Goal: Use online tool/utility: Utilize a website feature to perform a specific function

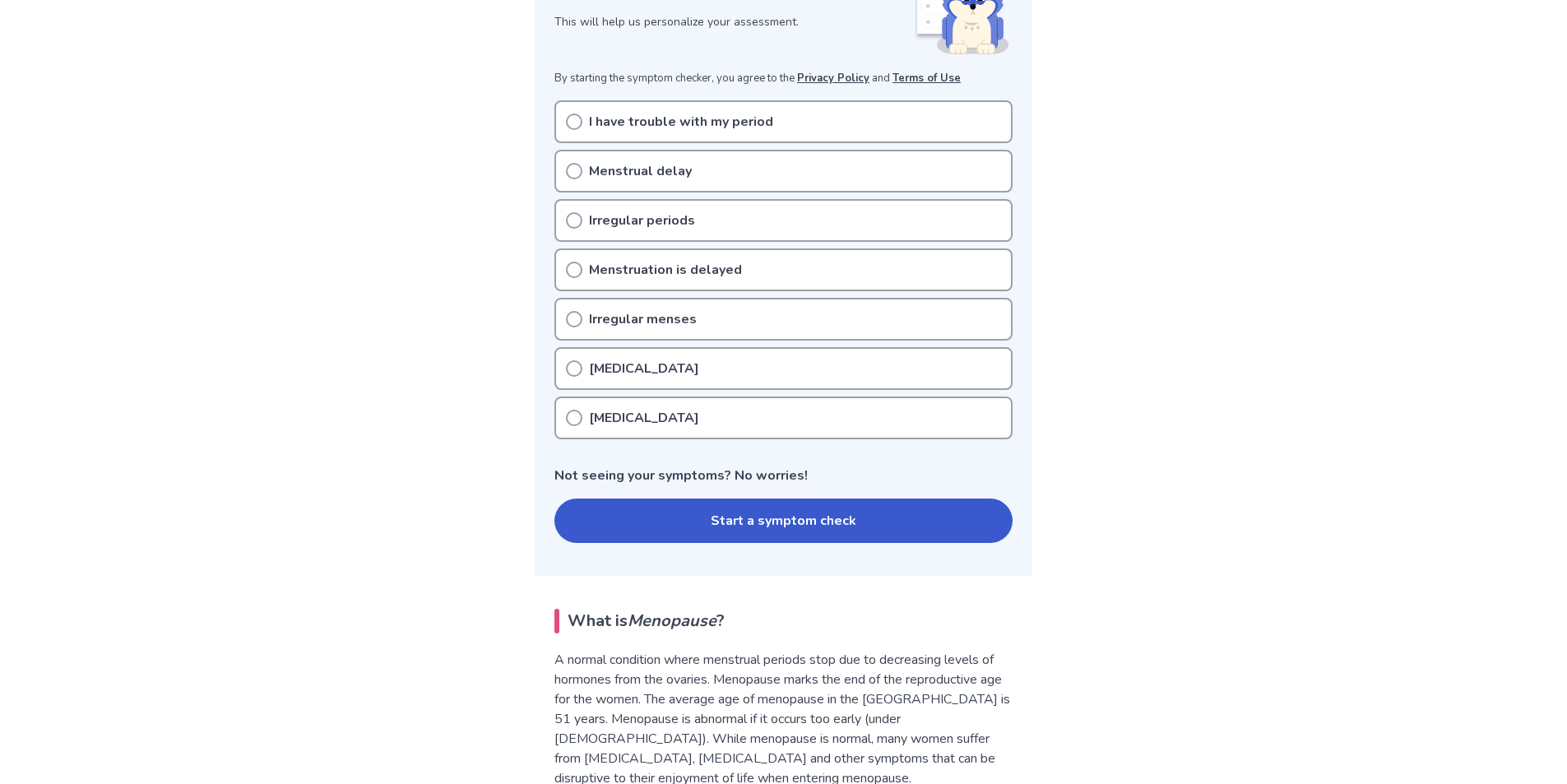
scroll to position [246, 0]
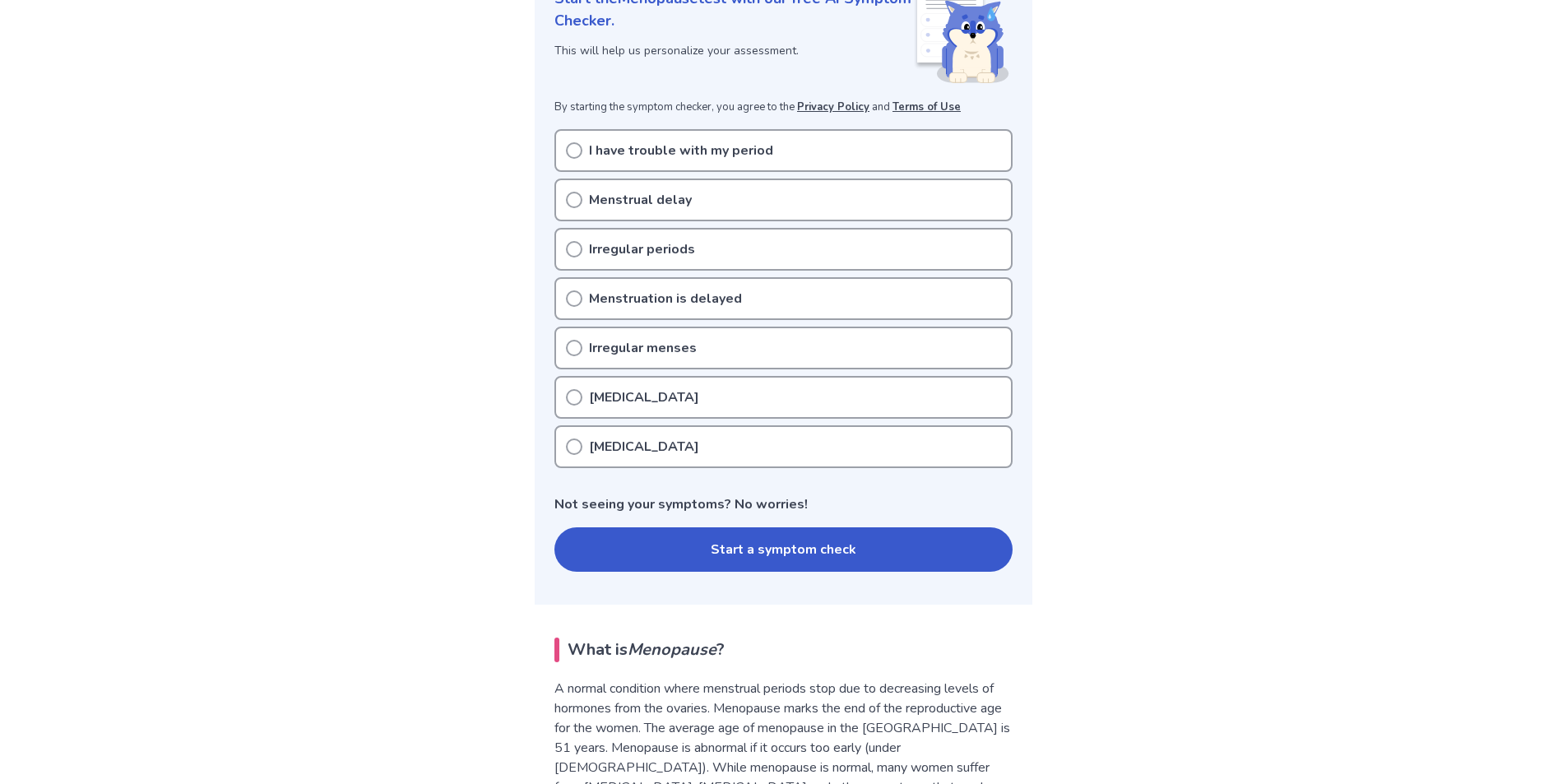
click at [570, 444] on icon at bounding box center [574, 446] width 17 height 17
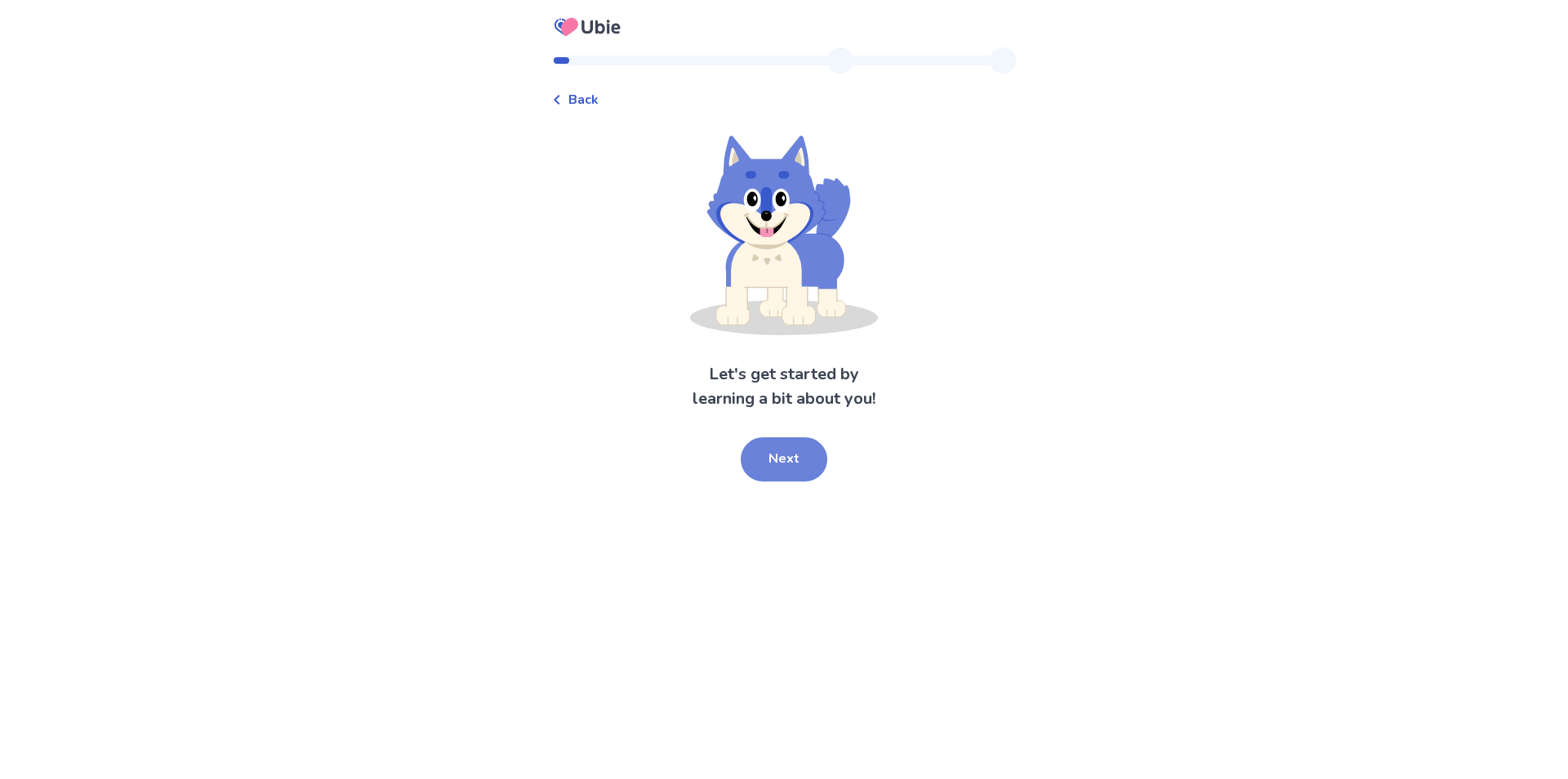
click at [778, 456] on button "Next" at bounding box center [784, 459] width 86 height 44
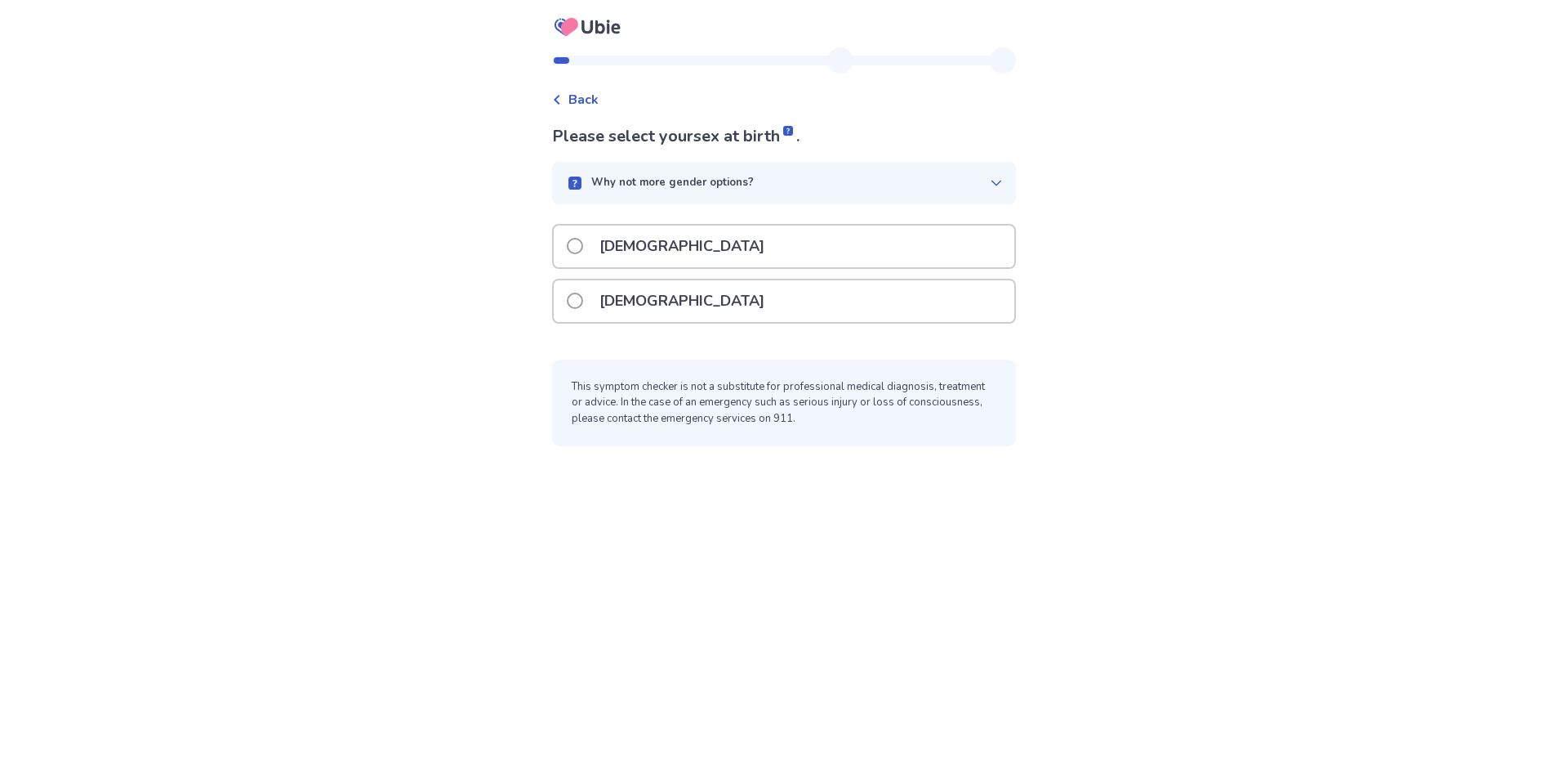
click at [583, 294] on span at bounding box center [575, 300] width 16 height 16
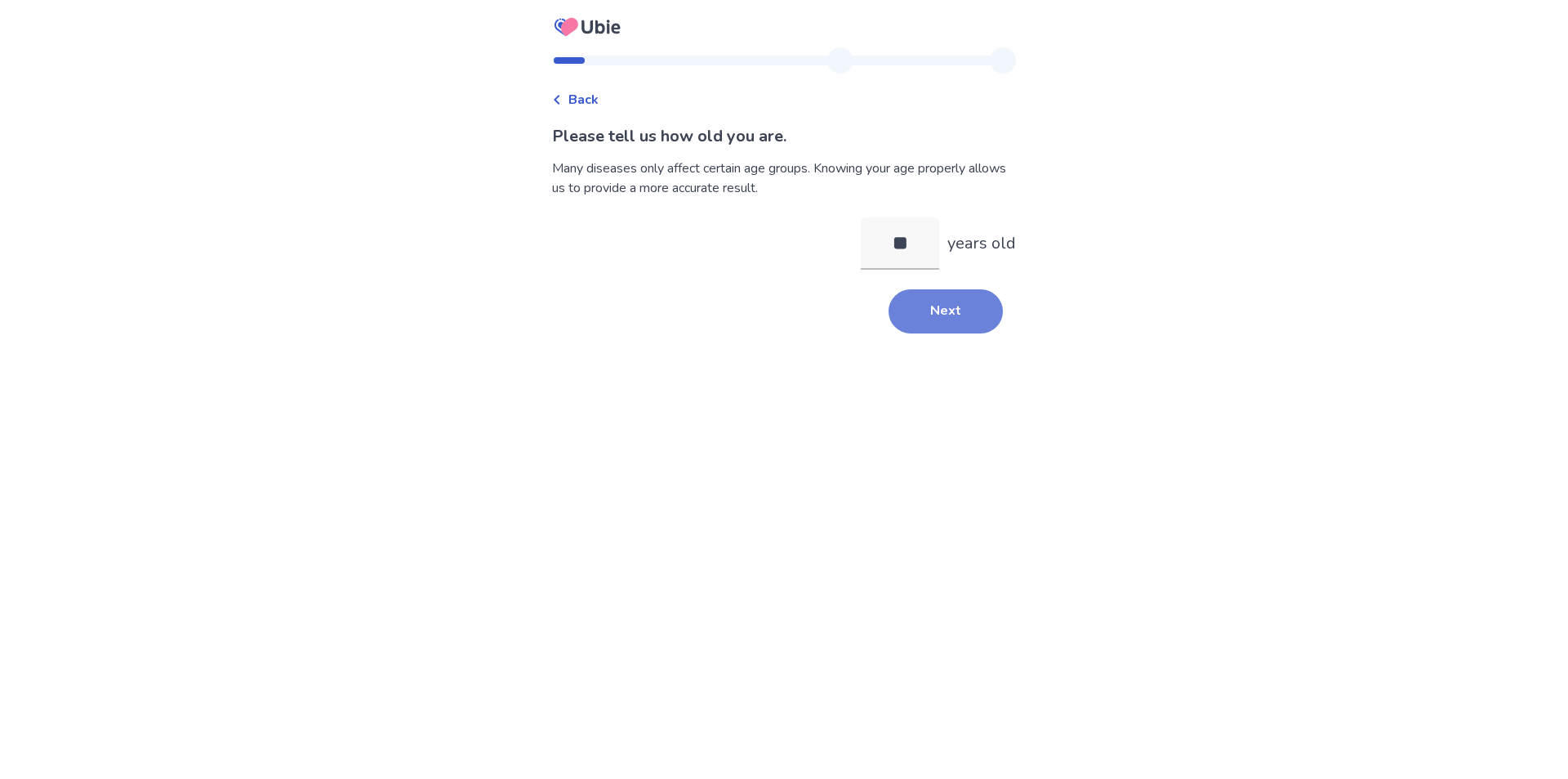
type input "**"
click at [943, 306] on button "Next" at bounding box center [946, 311] width 114 height 44
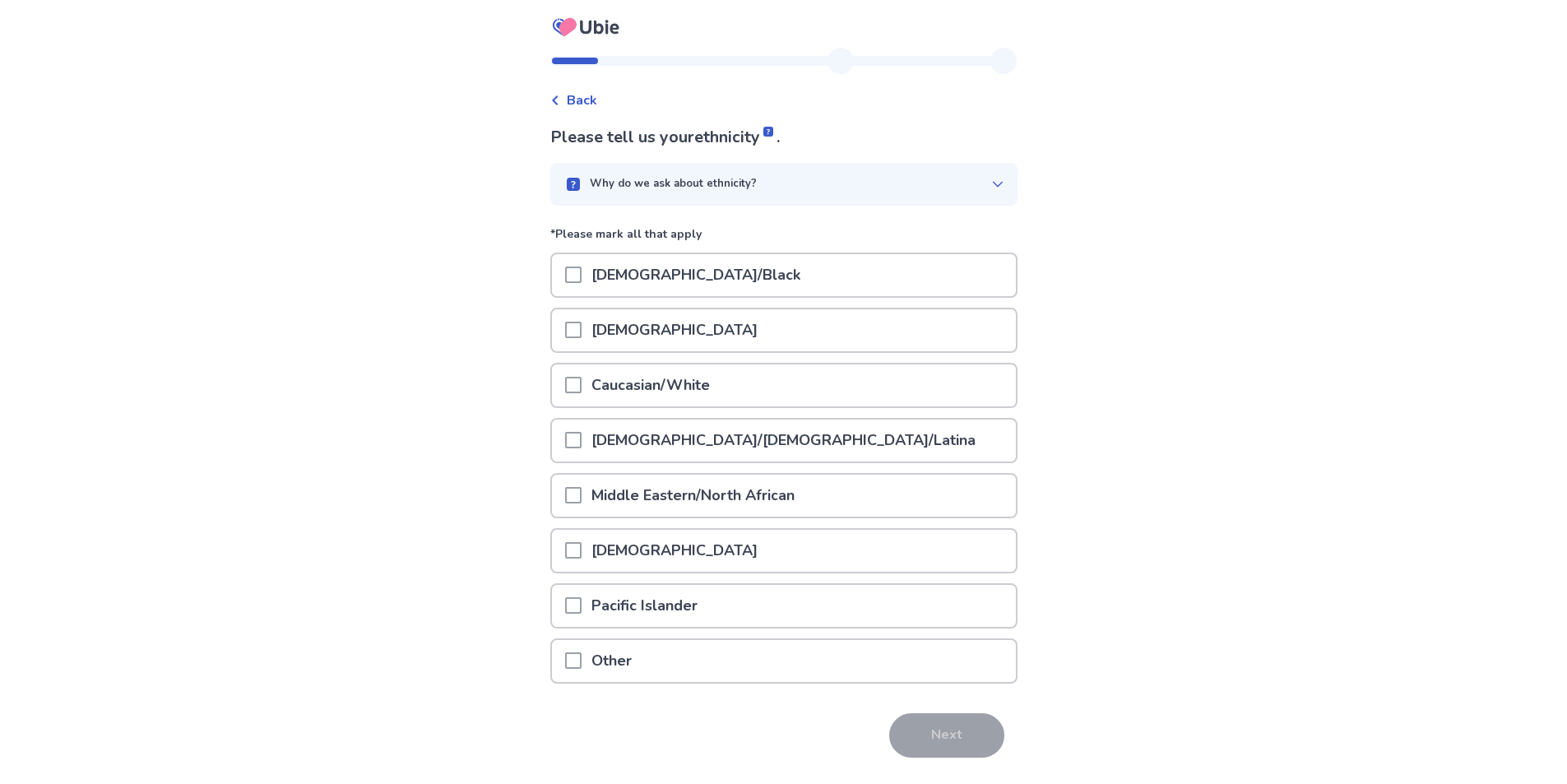
click at [580, 392] on span at bounding box center [573, 385] width 17 height 17
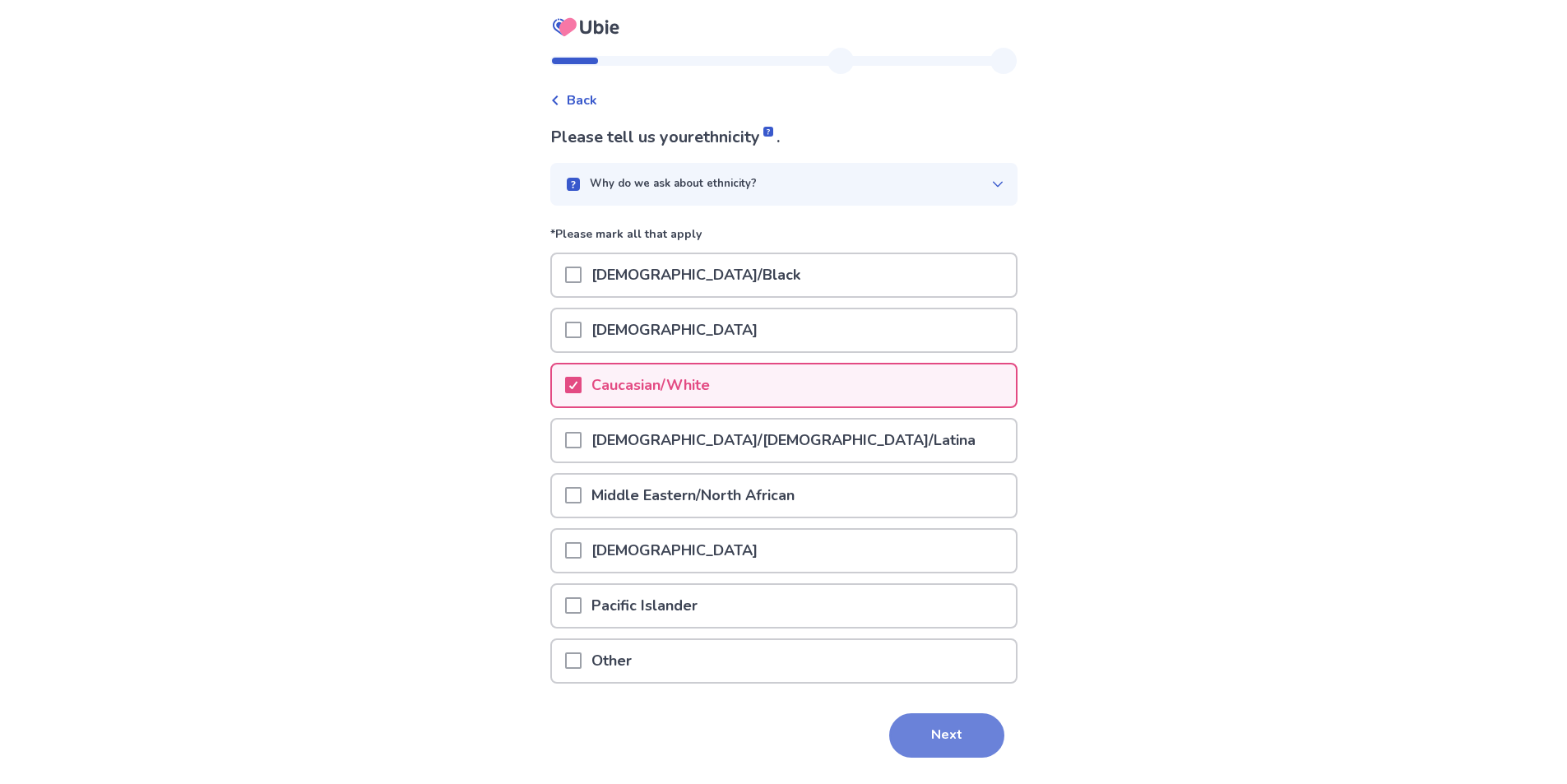
click at [932, 724] on button "Next" at bounding box center [946, 734] width 115 height 44
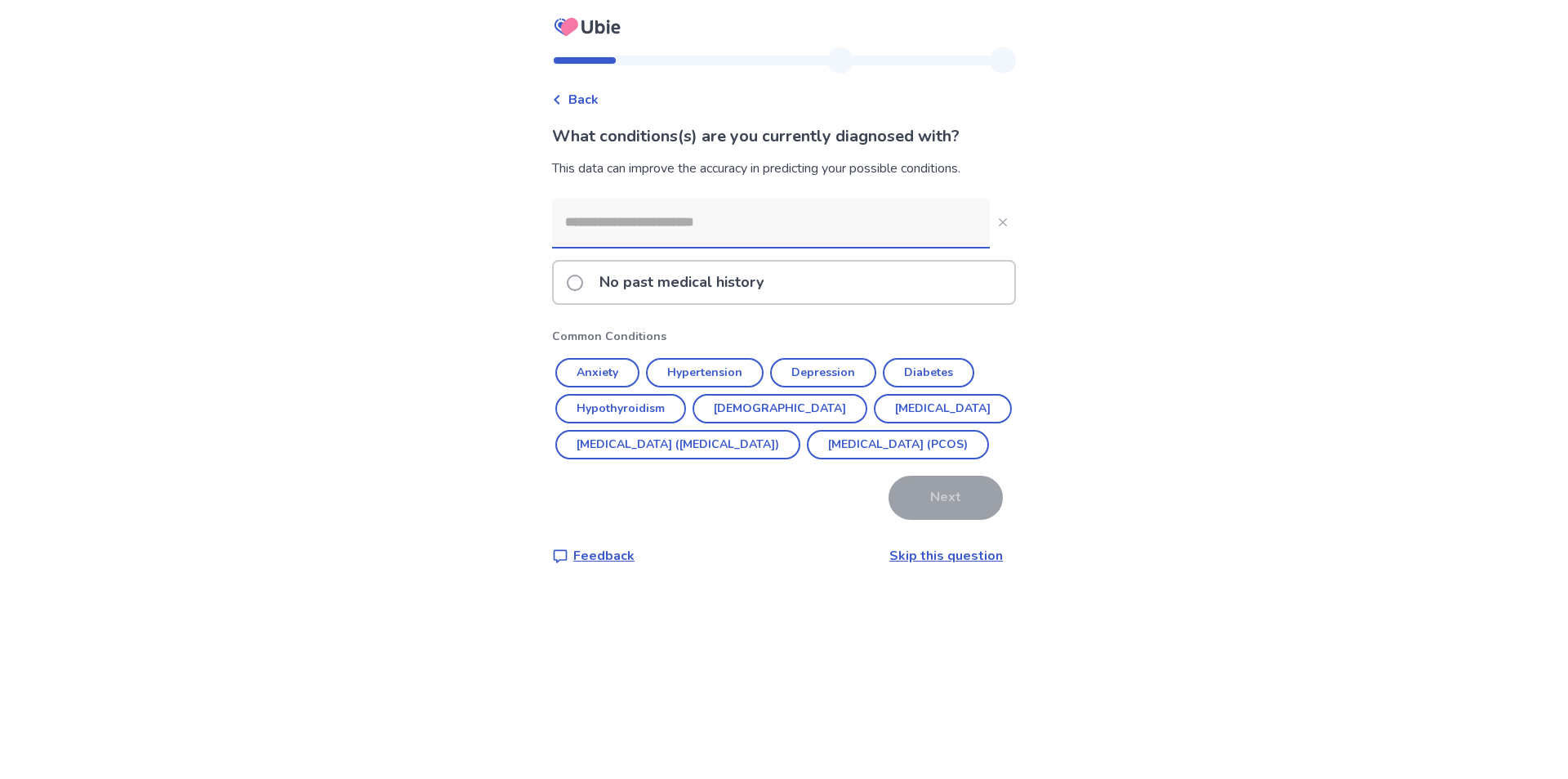
click at [582, 285] on span at bounding box center [575, 283] width 16 height 16
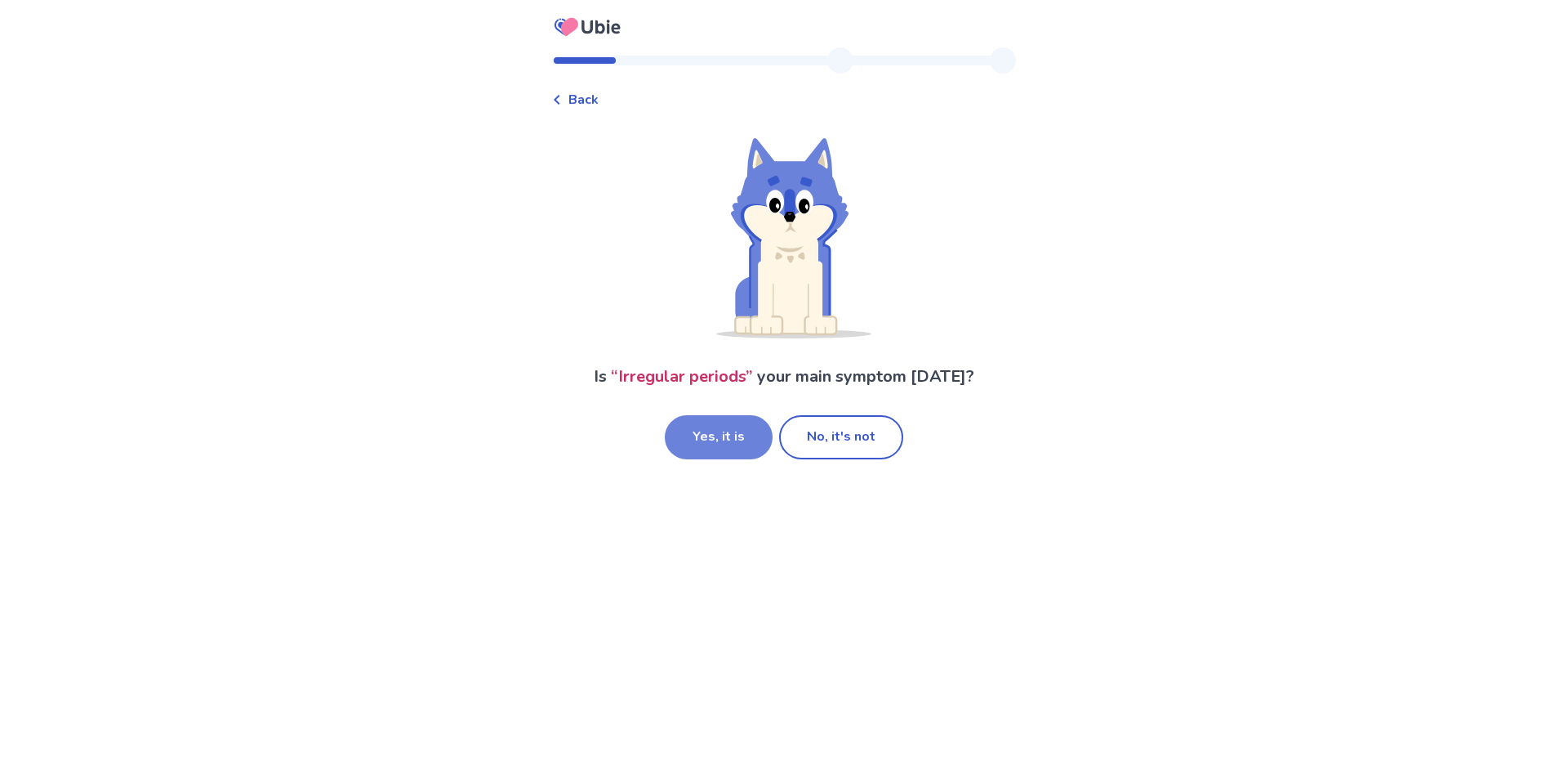
click at [737, 439] on button "Yes, it is" at bounding box center [718, 437] width 108 height 44
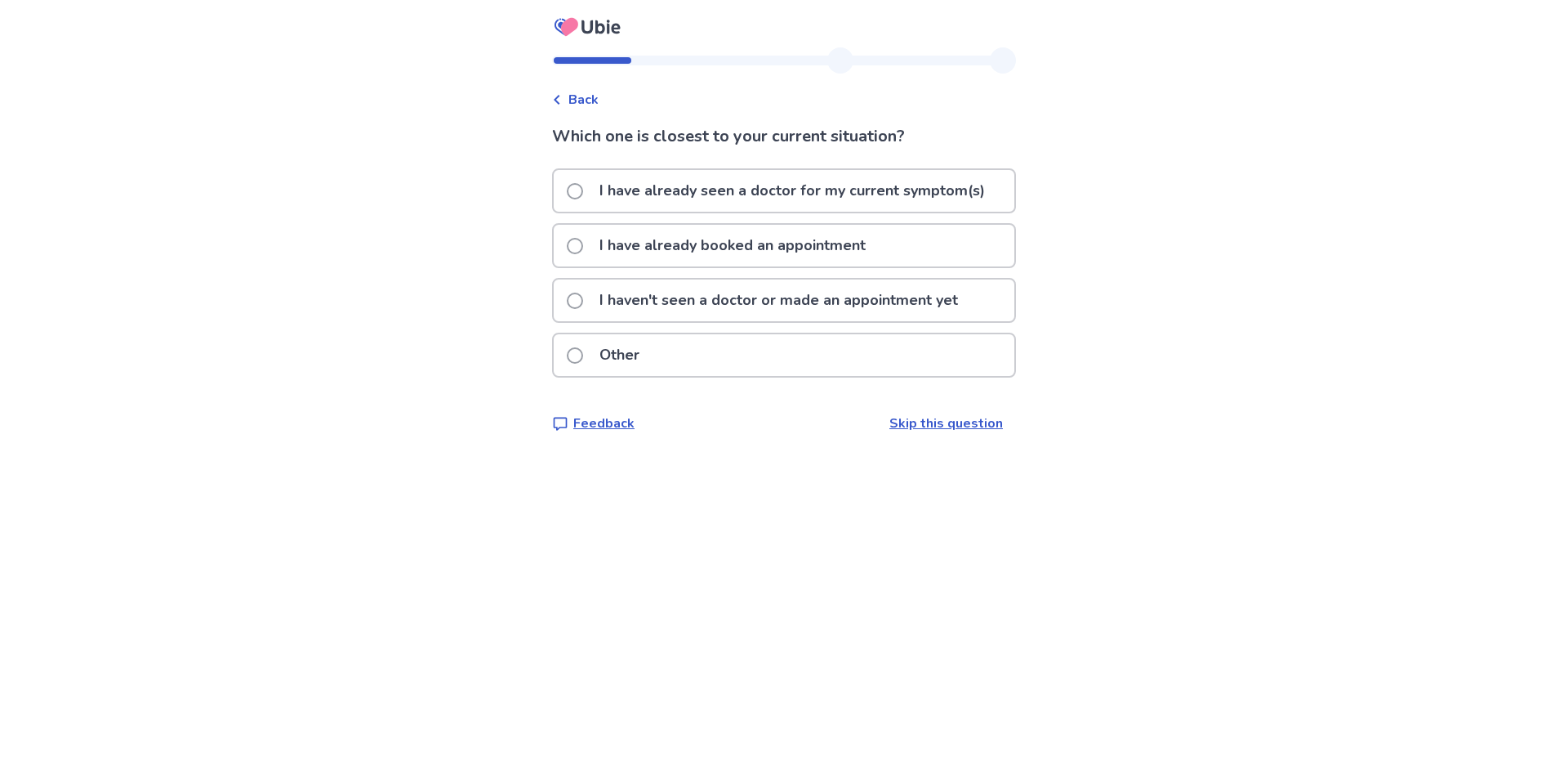
click at [580, 296] on span at bounding box center [575, 300] width 16 height 16
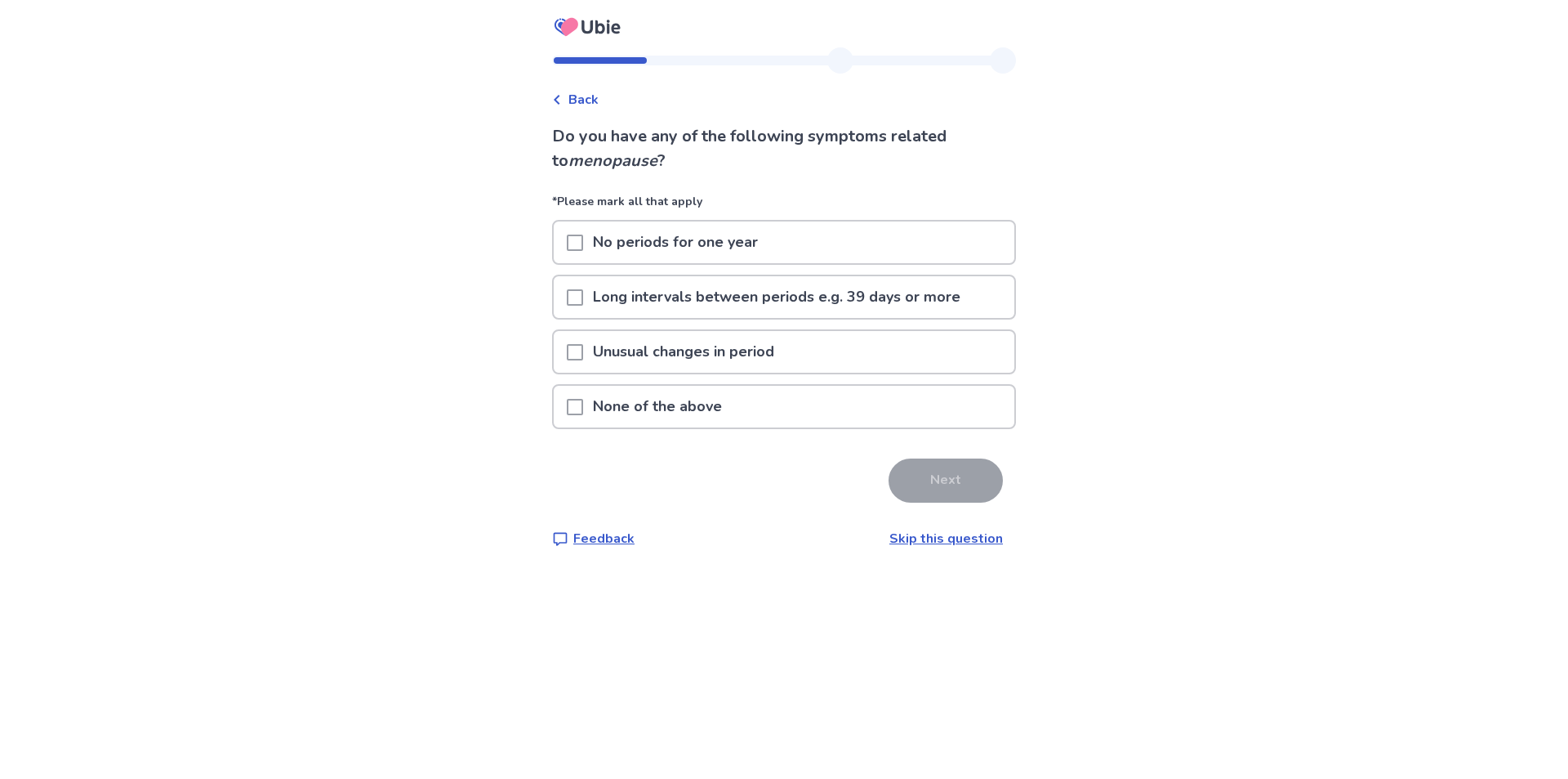
click at [583, 353] on span at bounding box center [575, 352] width 16 height 16
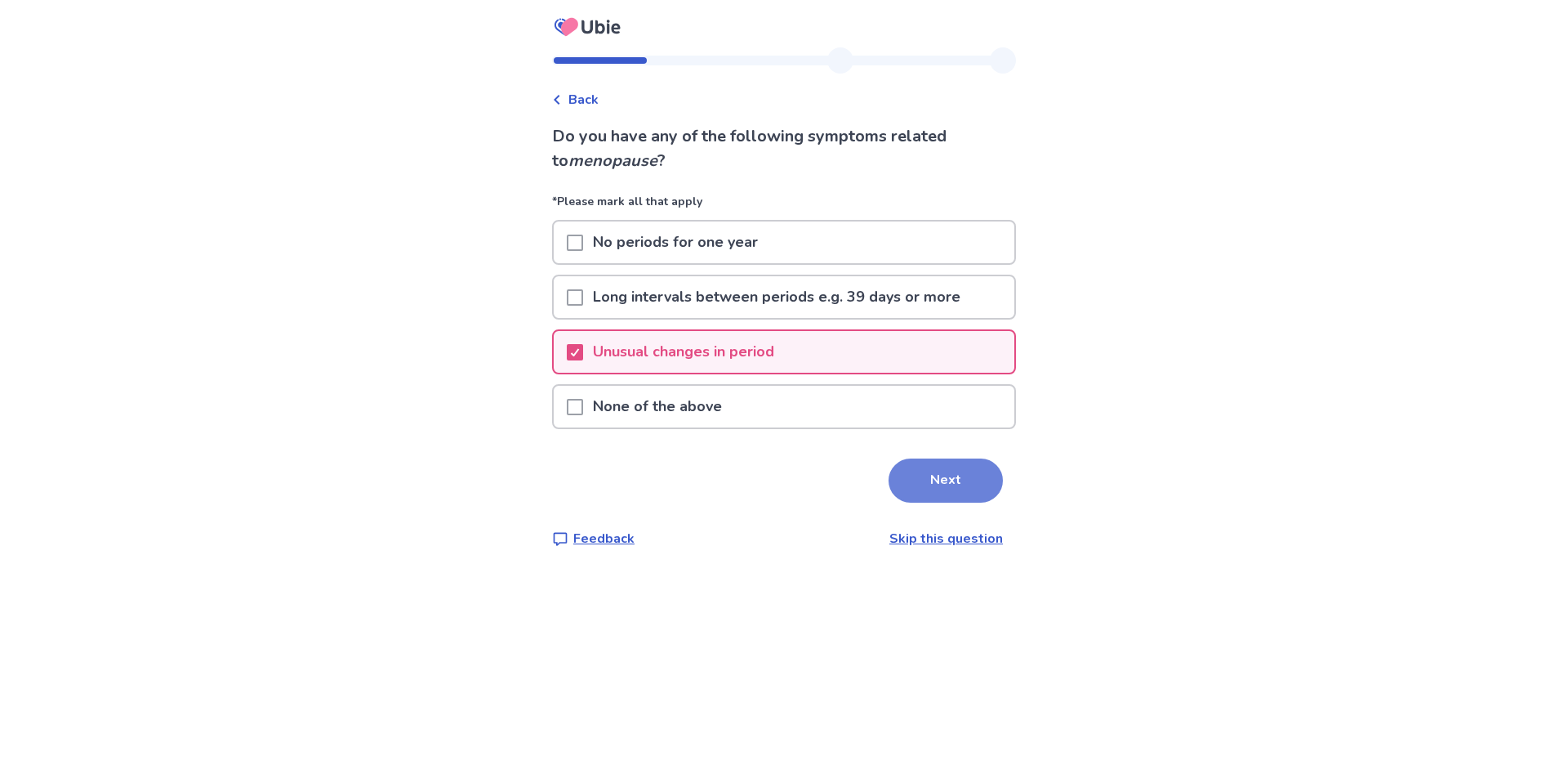
click at [918, 476] on button "Next" at bounding box center [946, 480] width 114 height 44
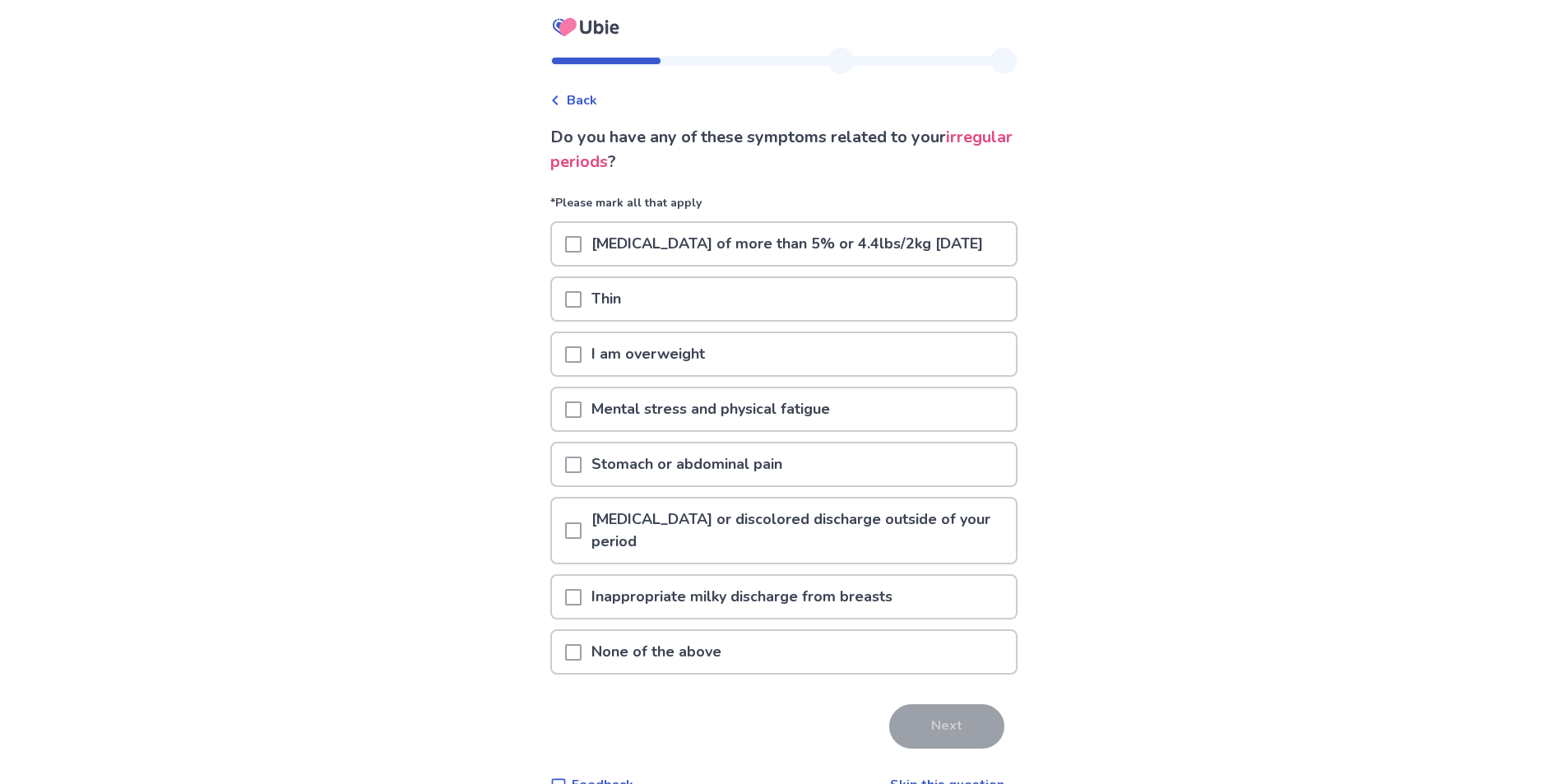
click at [582, 307] on span at bounding box center [573, 299] width 17 height 17
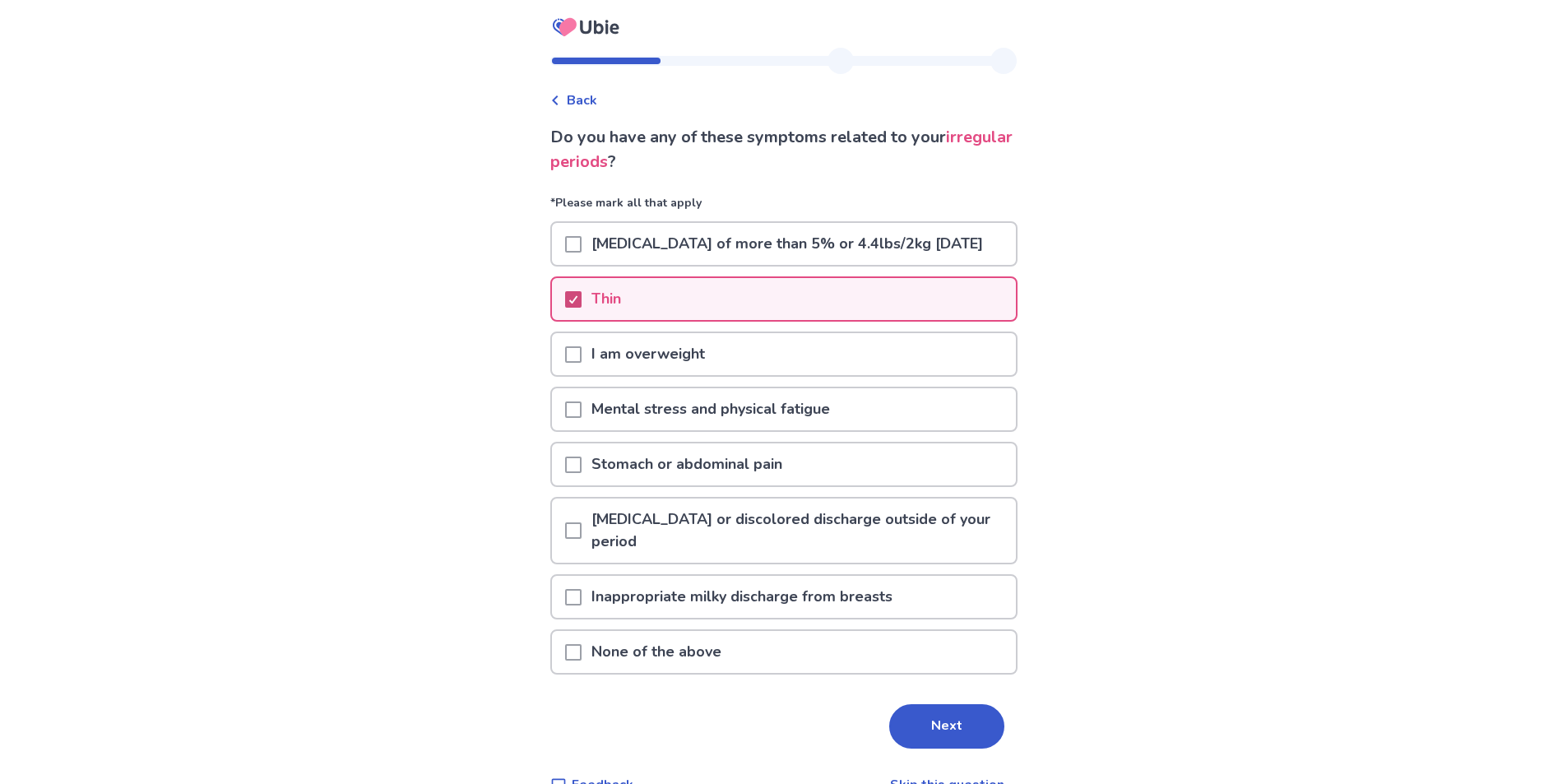
click at [578, 306] on div at bounding box center [573, 298] width 10 height 13
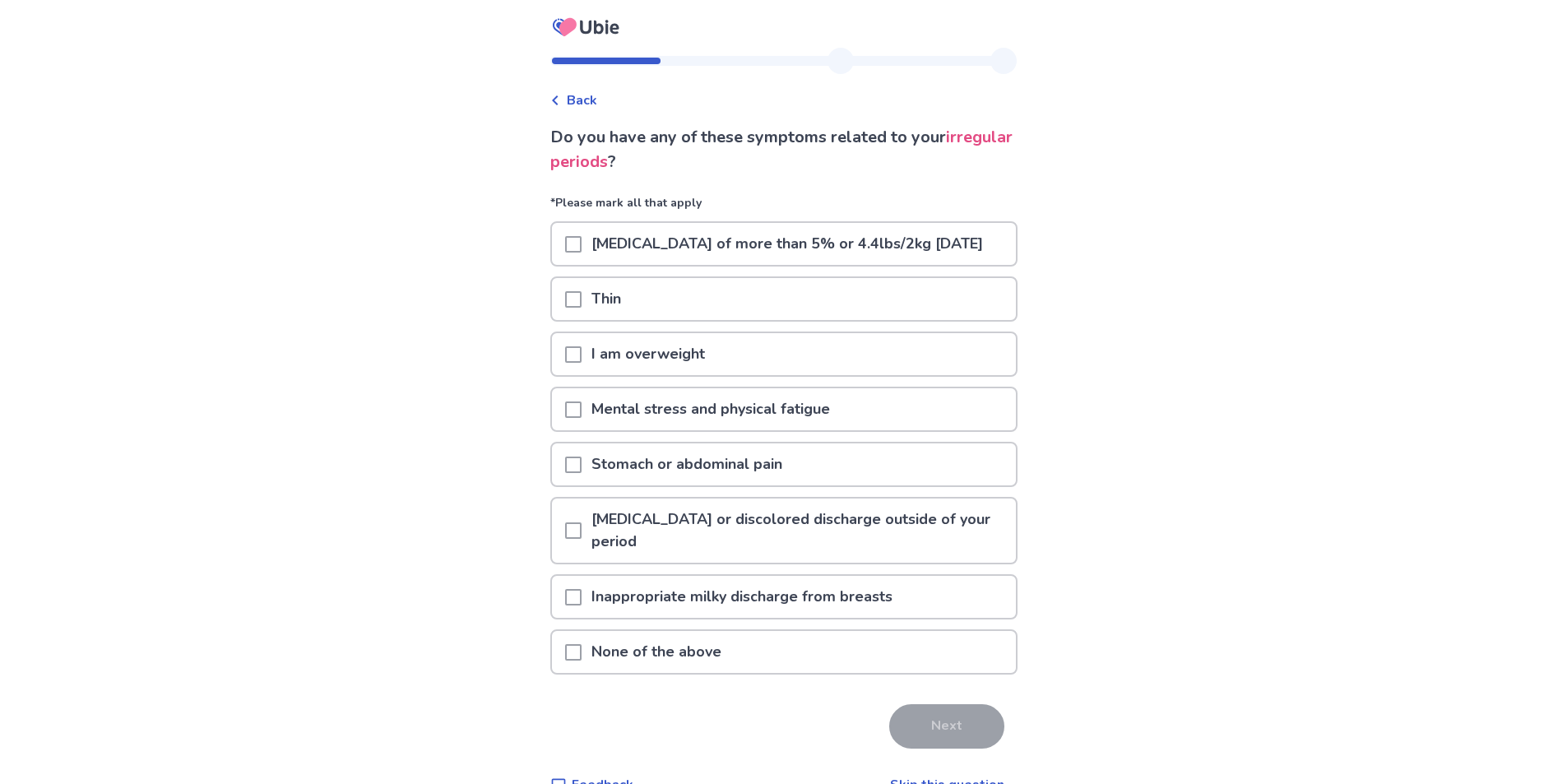
click at [582, 660] on span at bounding box center [573, 652] width 17 height 17
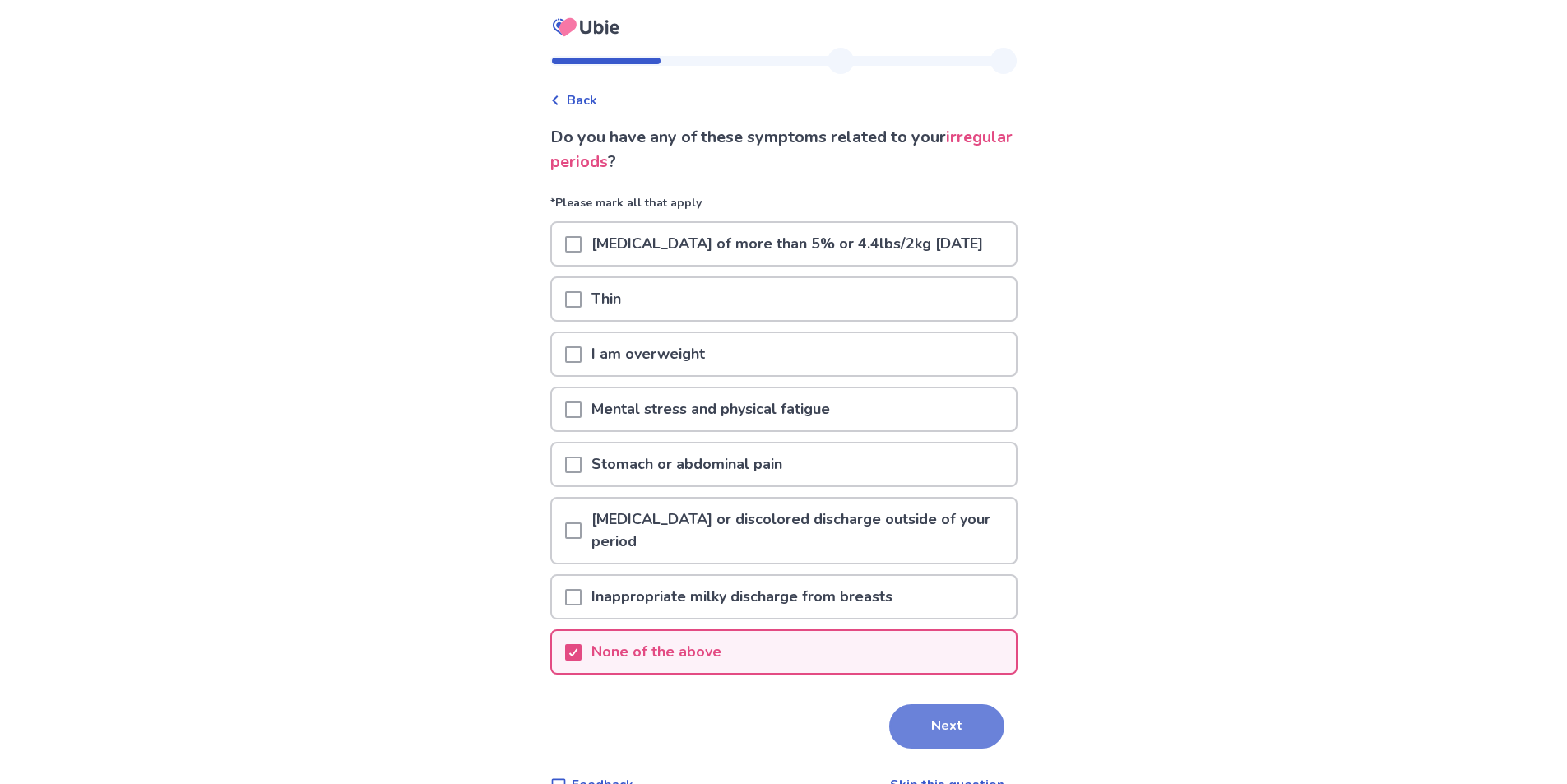
click at [934, 748] on button "Next" at bounding box center [946, 726] width 115 height 44
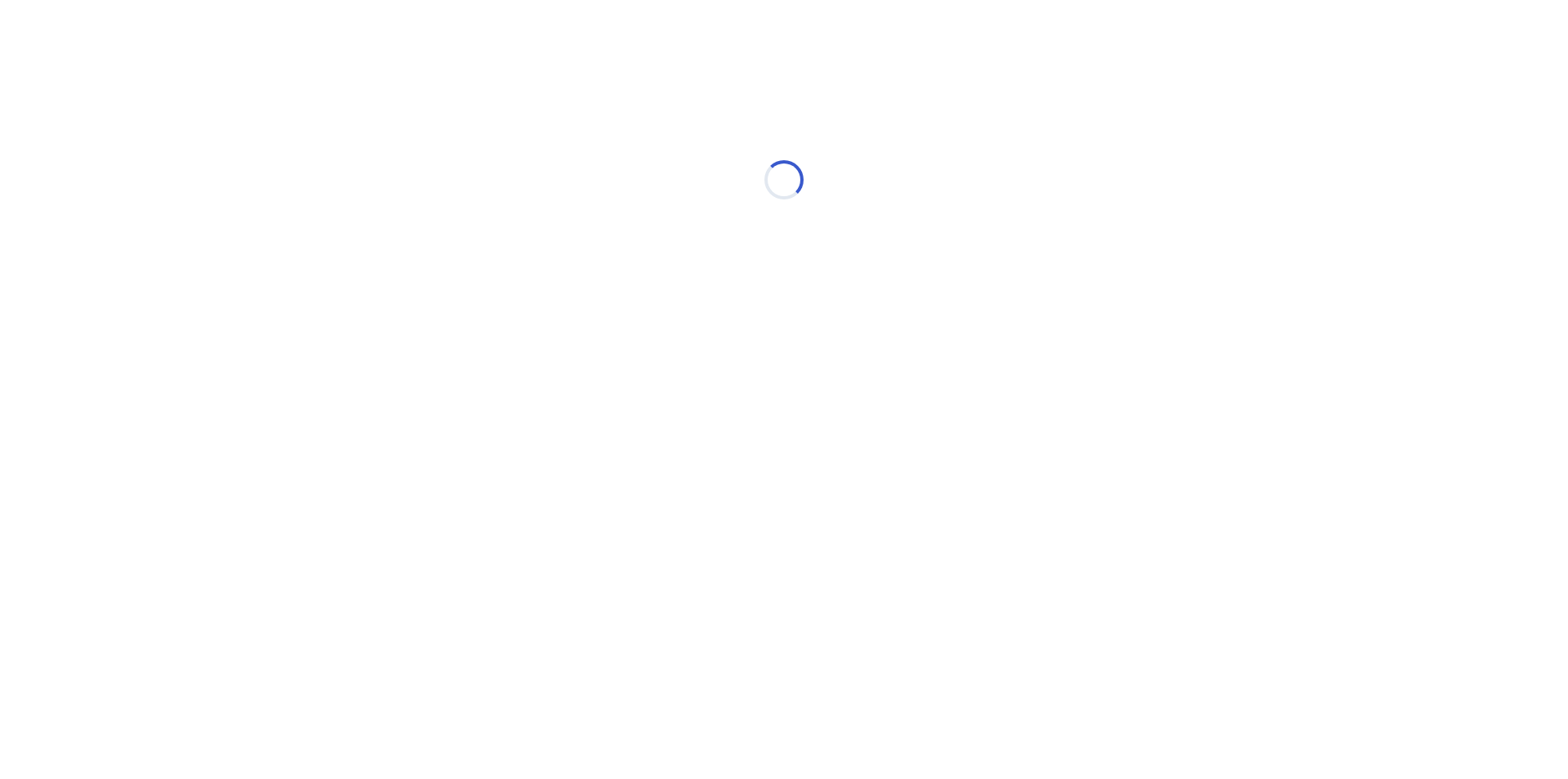
select select "*"
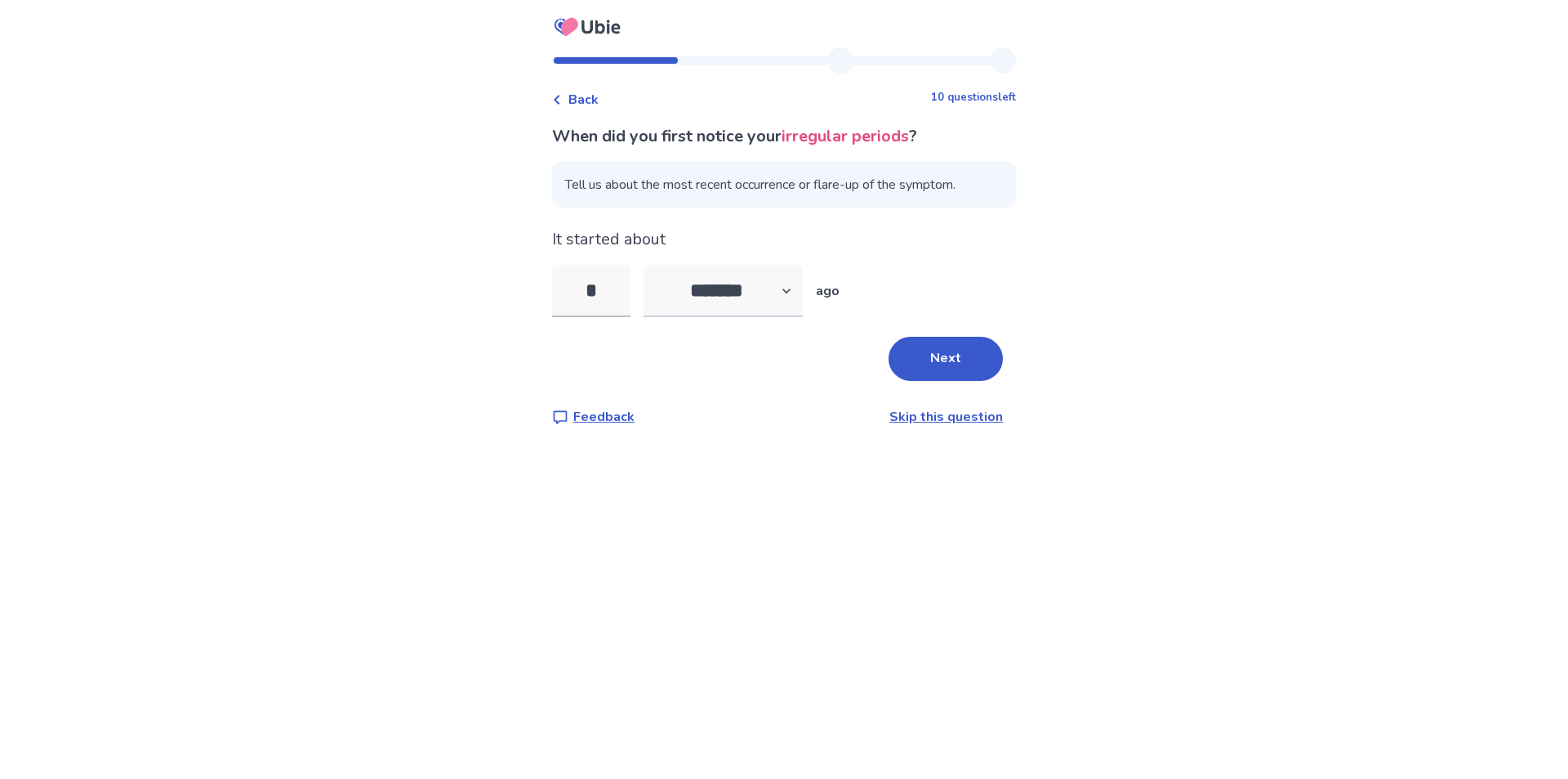
type input "*"
click at [720, 309] on select "******* ****** ******* ******** *******" at bounding box center [723, 291] width 159 height 52
select select "*"
click at [653, 265] on select "******* ****** ******* ******** *******" at bounding box center [723, 291] width 159 height 52
click at [914, 352] on button "Next" at bounding box center [946, 358] width 114 height 44
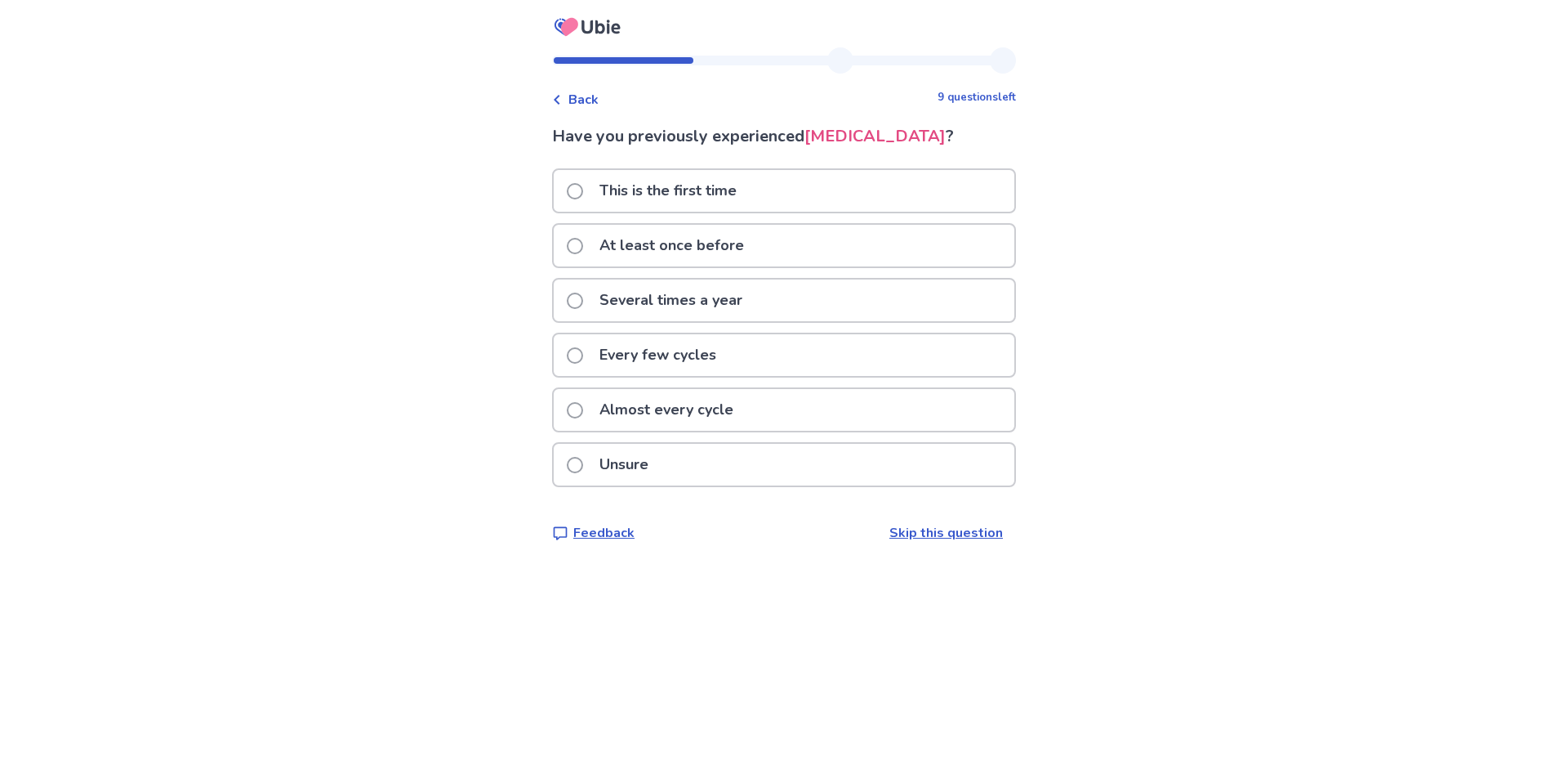
click at [583, 200] on span at bounding box center [575, 191] width 16 height 16
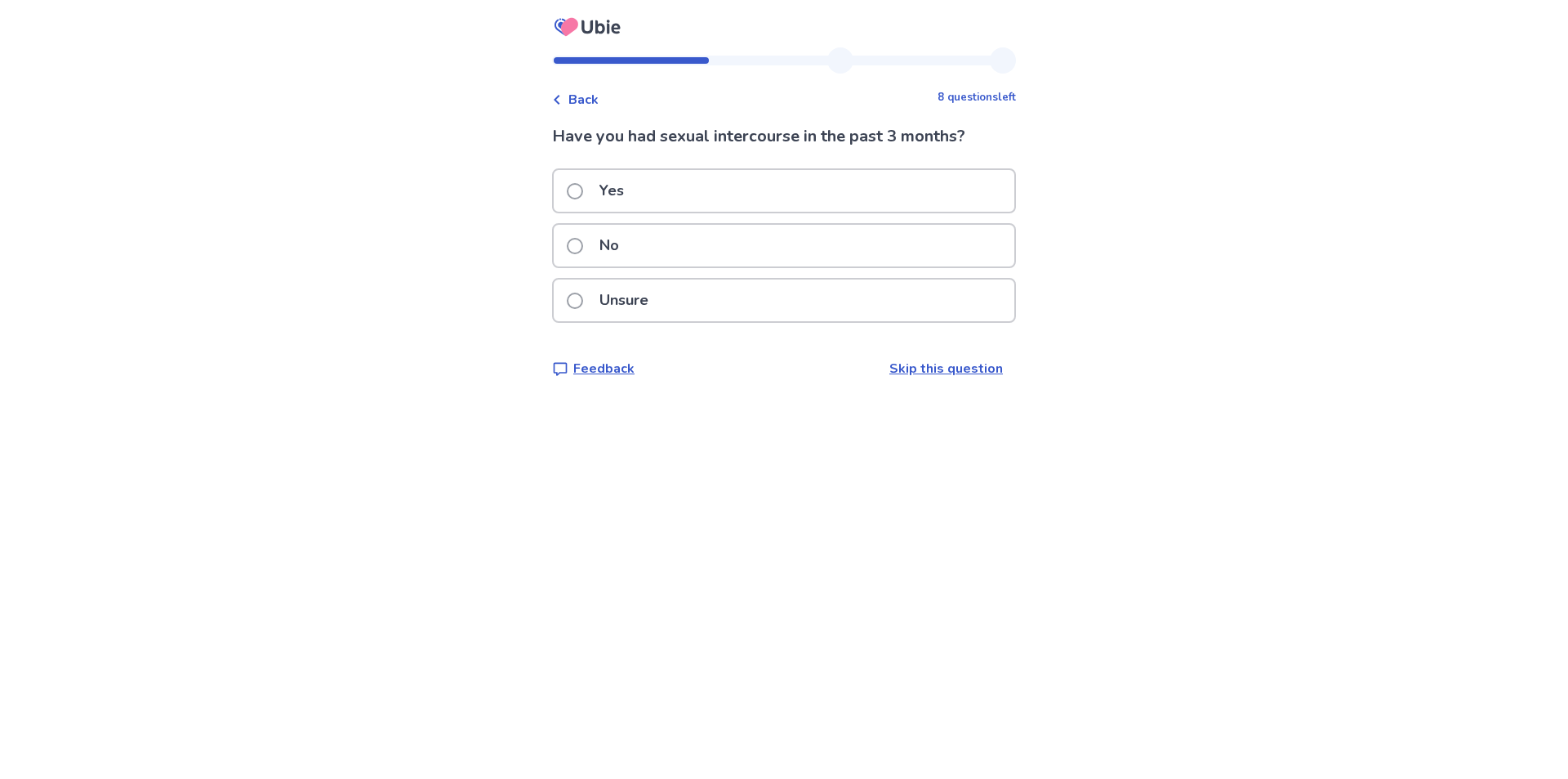
click at [583, 195] on span at bounding box center [575, 191] width 16 height 16
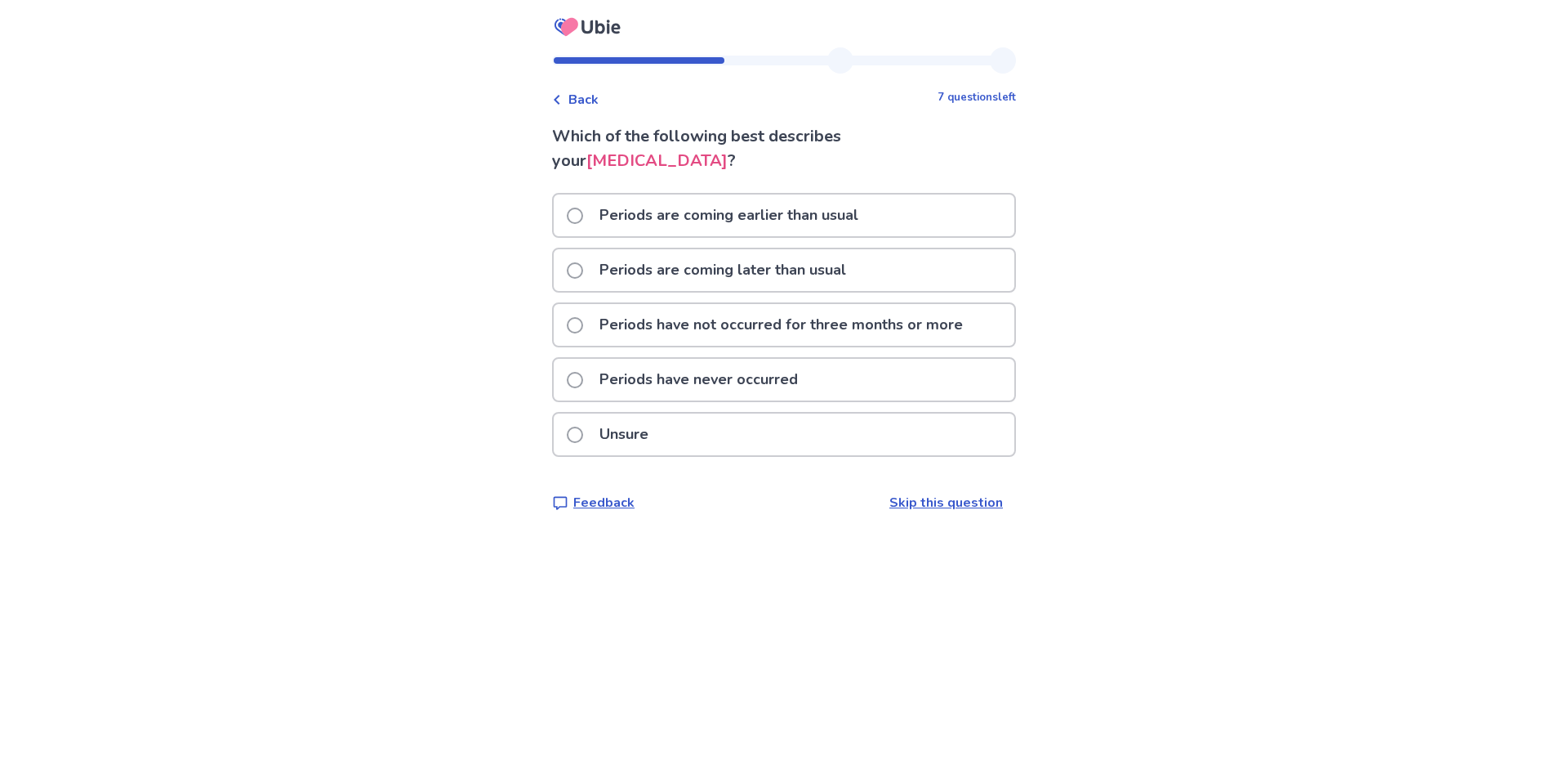
click at [583, 220] on span at bounding box center [575, 215] width 16 height 16
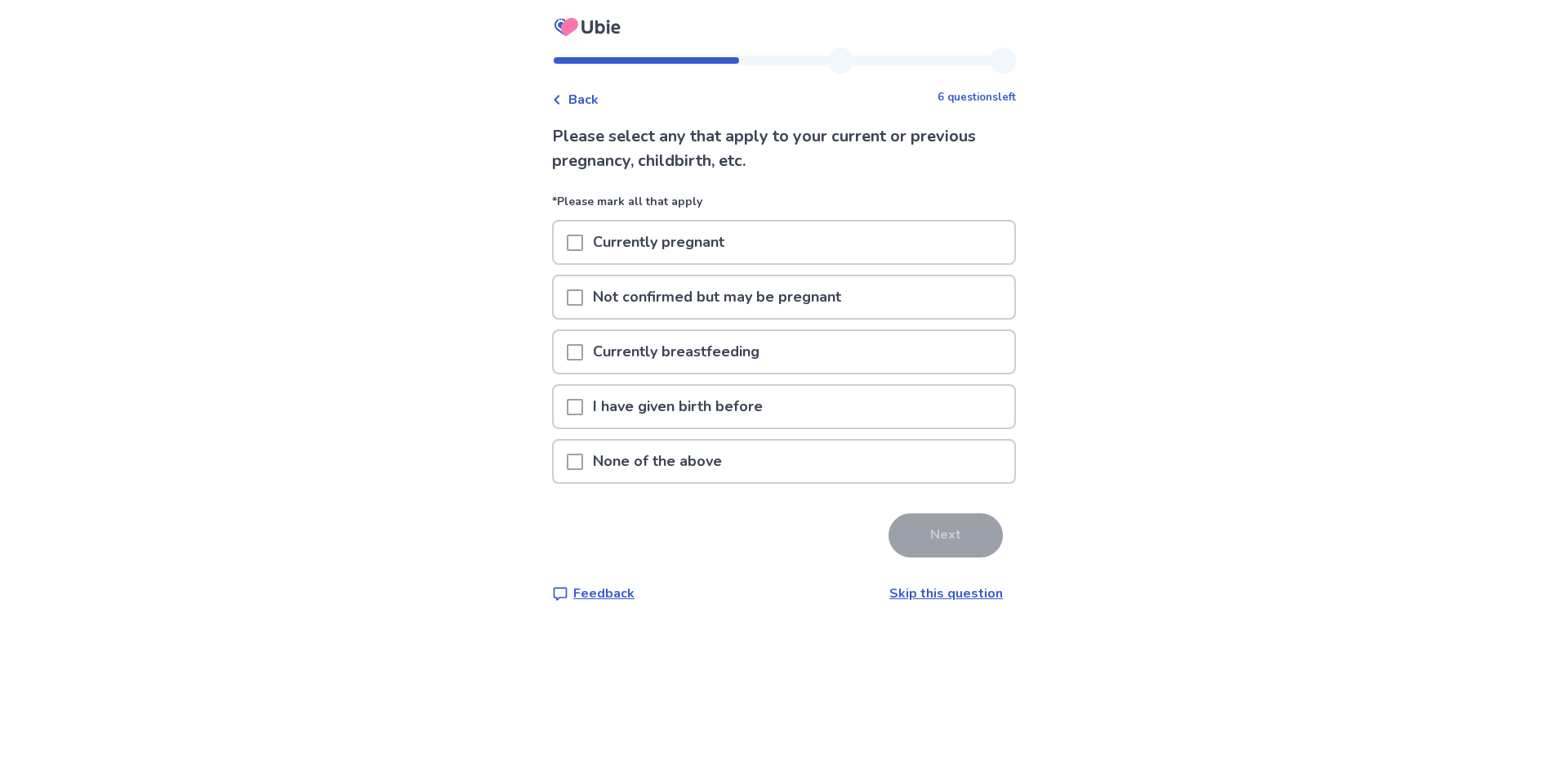
click at [596, 412] on p "I have given birth before" at bounding box center [678, 406] width 189 height 42
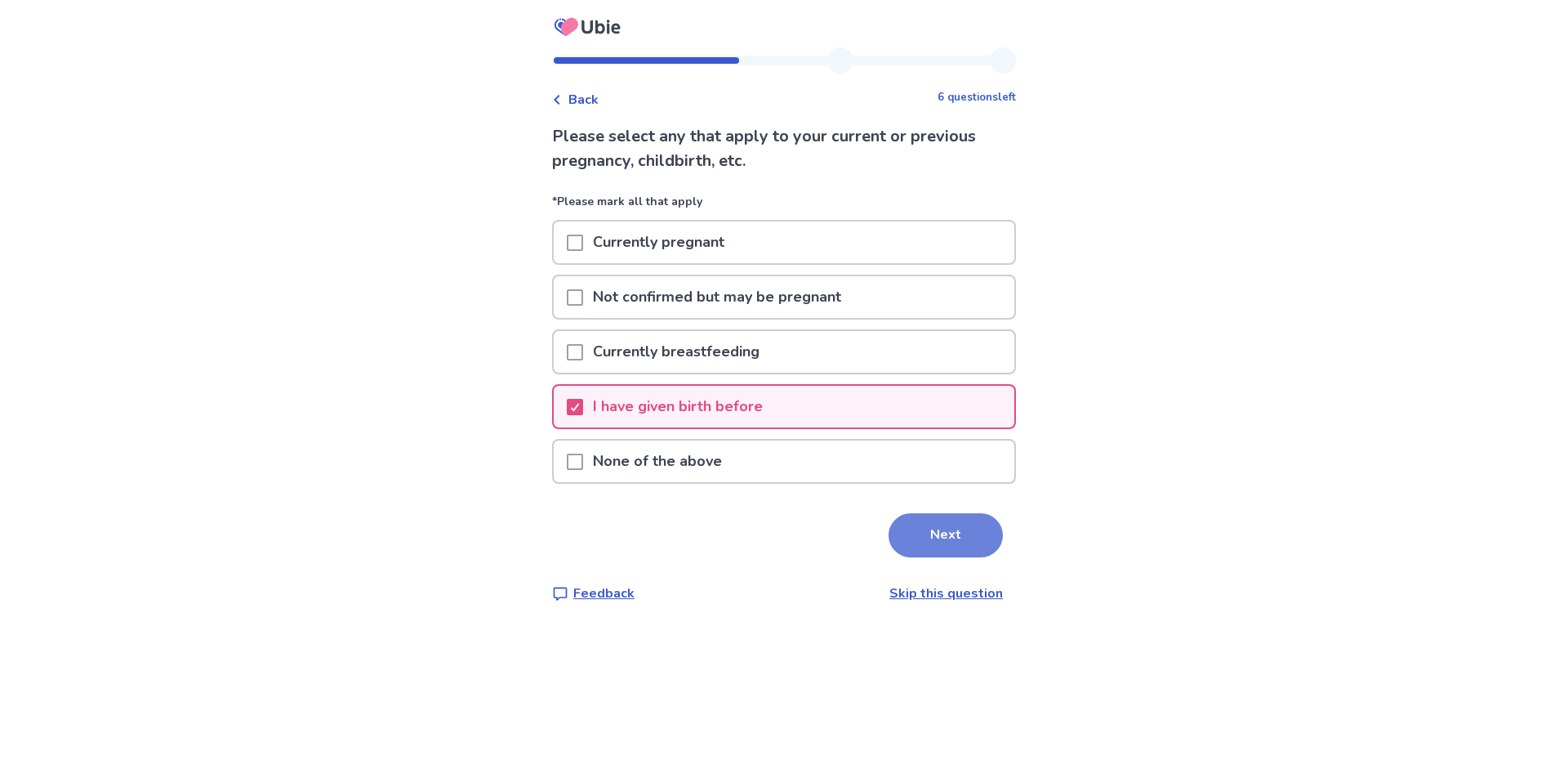
click at [959, 533] on button "Next" at bounding box center [946, 534] width 114 height 44
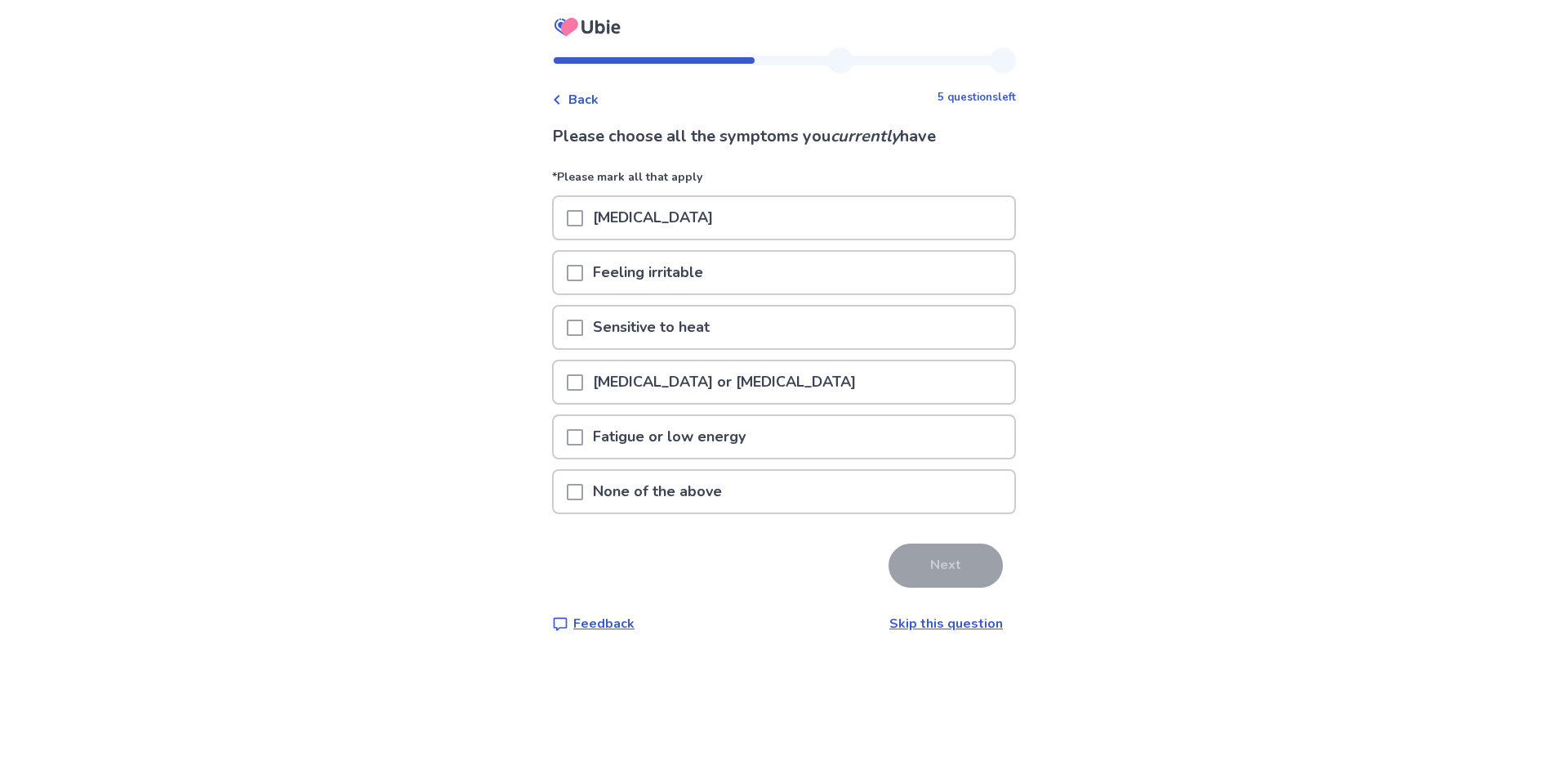
click at [583, 494] on span at bounding box center [575, 491] width 16 height 16
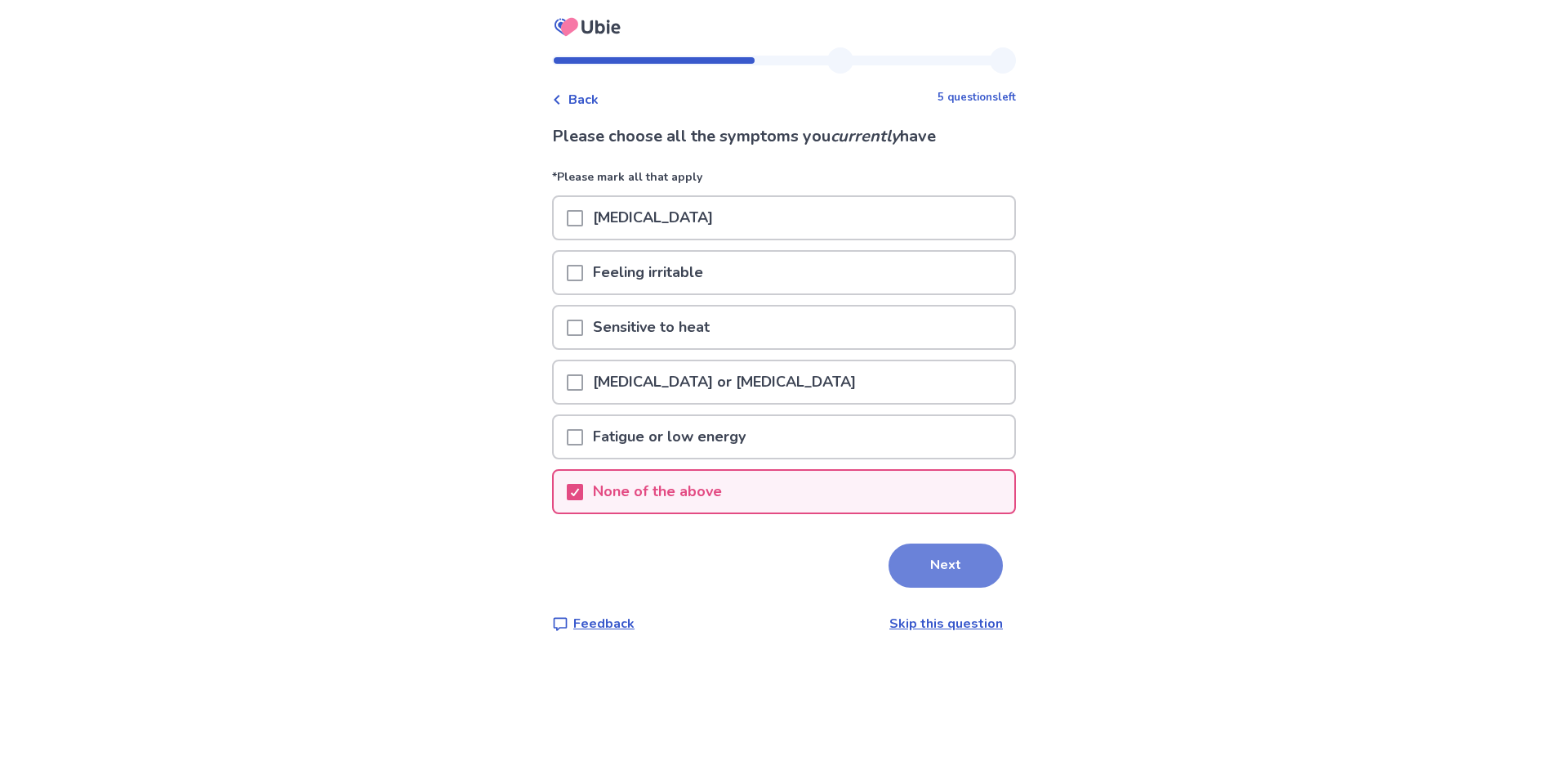
click at [919, 562] on button "Next" at bounding box center [946, 565] width 114 height 44
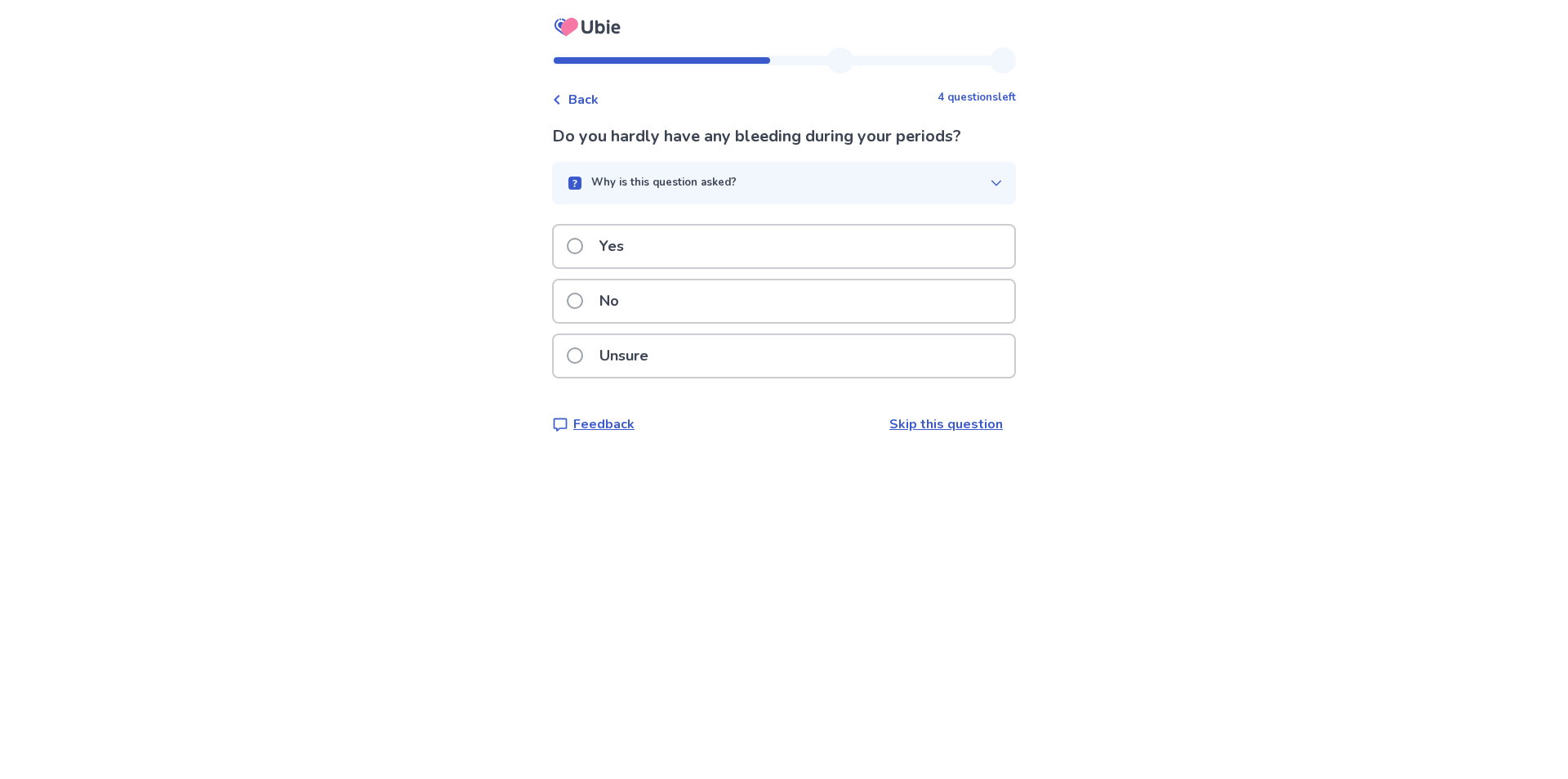
click at [583, 300] on span at bounding box center [575, 300] width 16 height 16
click at [583, 246] on span at bounding box center [575, 246] width 16 height 16
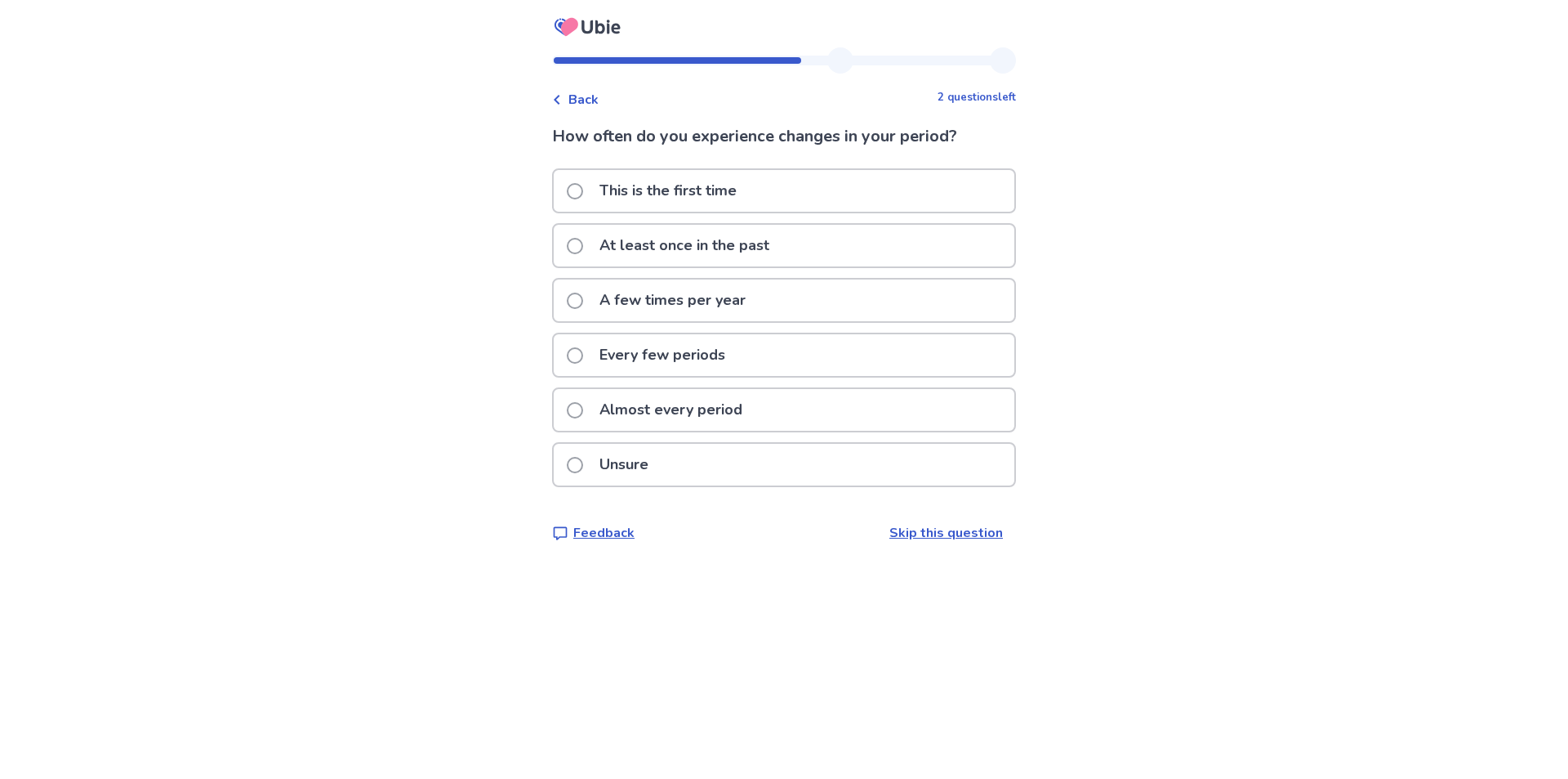
click at [583, 410] on span at bounding box center [575, 410] width 16 height 16
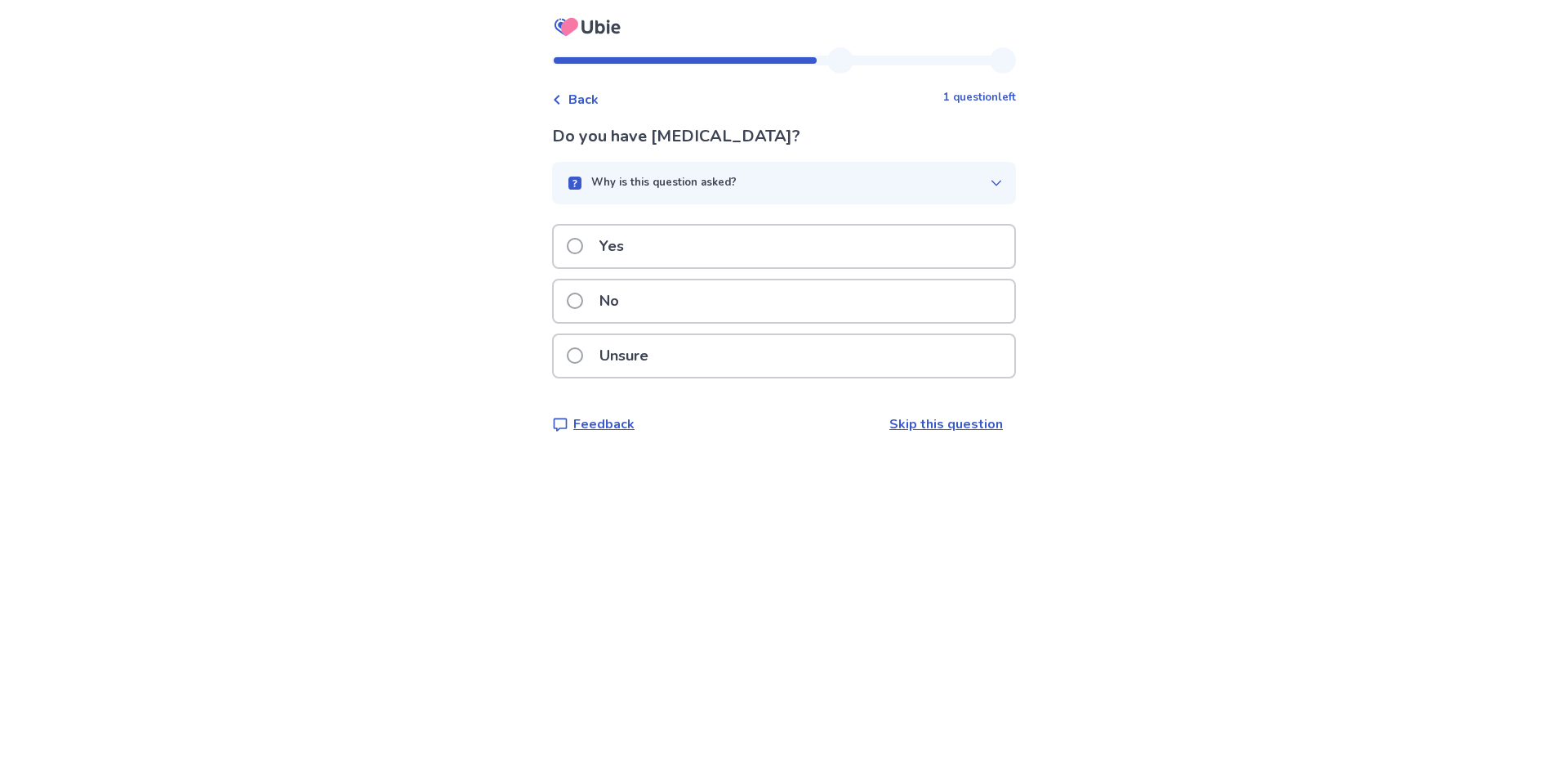
click at [583, 297] on span at bounding box center [575, 300] width 16 height 16
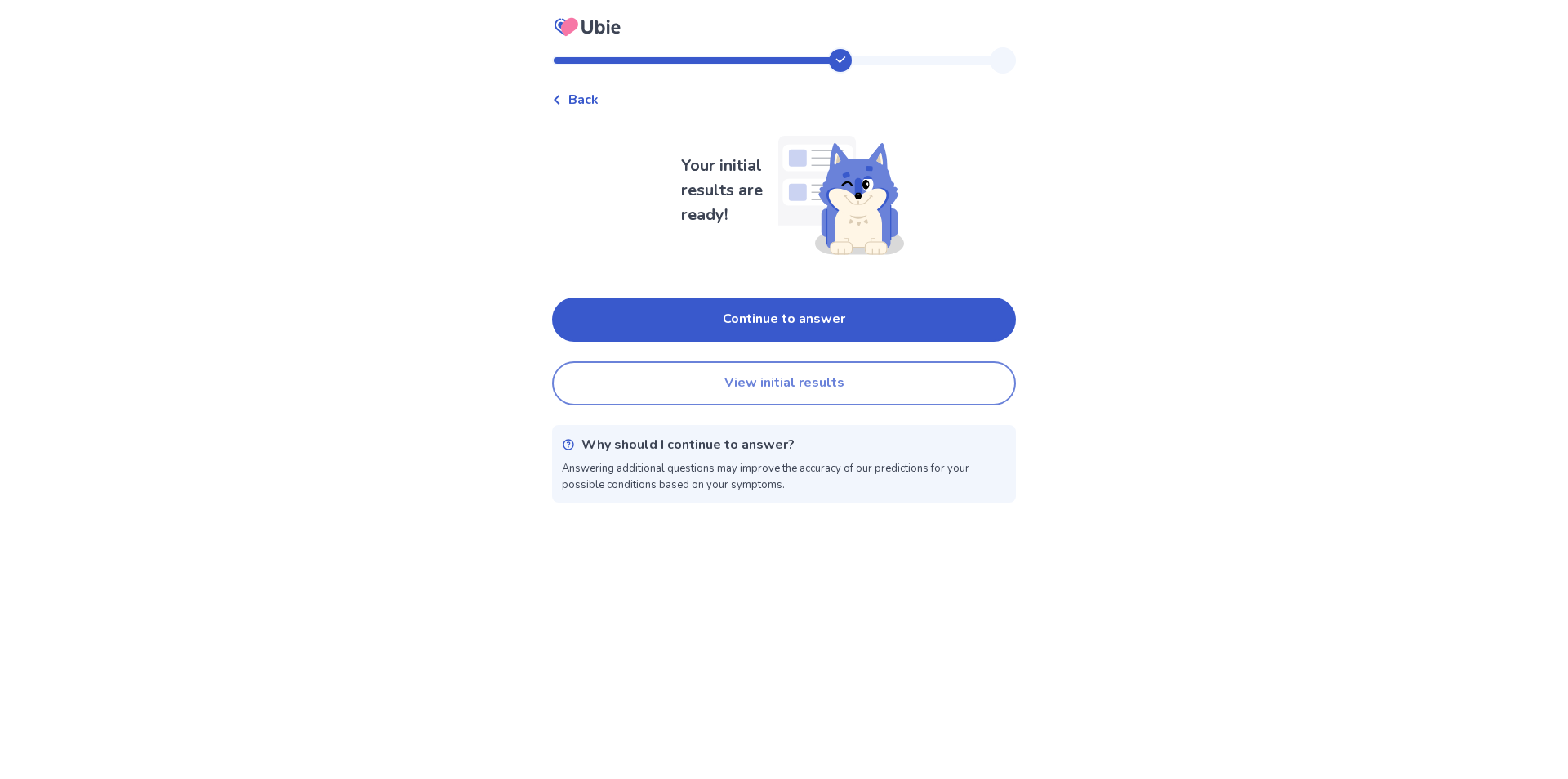
click at [776, 371] on button "View initial results" at bounding box center [784, 383] width 464 height 44
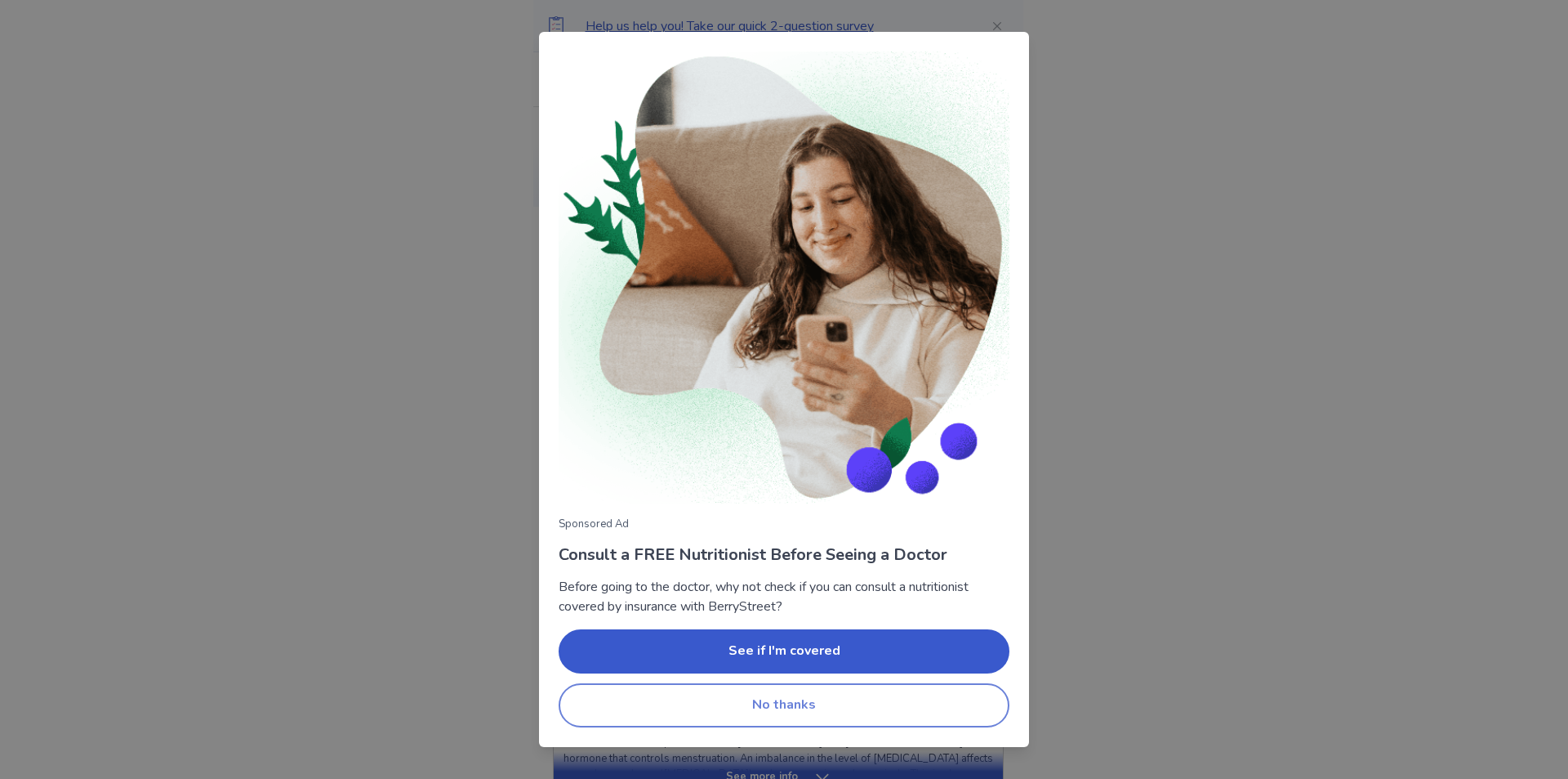
click at [774, 718] on button "No thanks" at bounding box center [784, 705] width 451 height 44
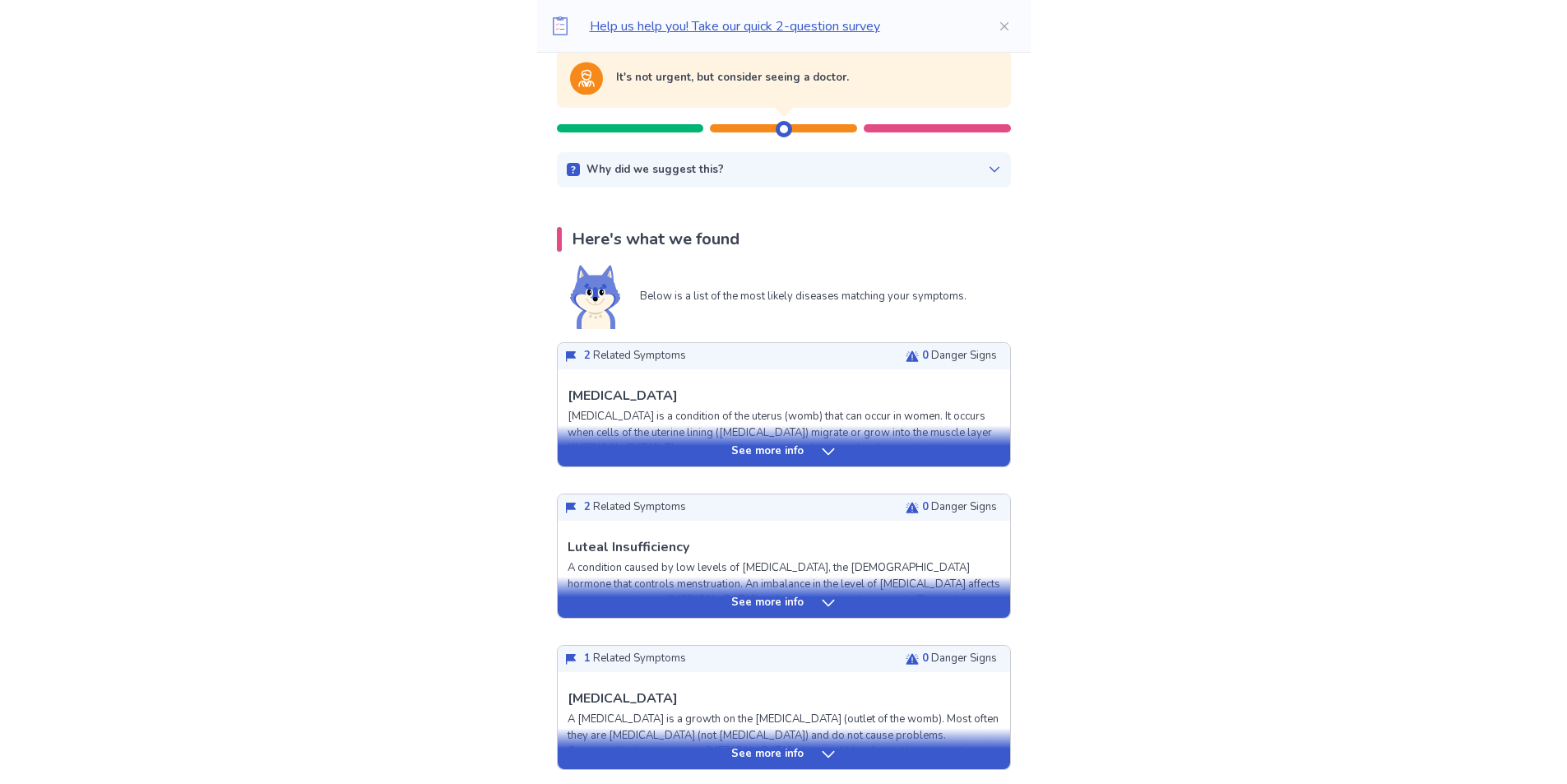
scroll to position [164, 0]
